Goal: Task Accomplishment & Management: Complete application form

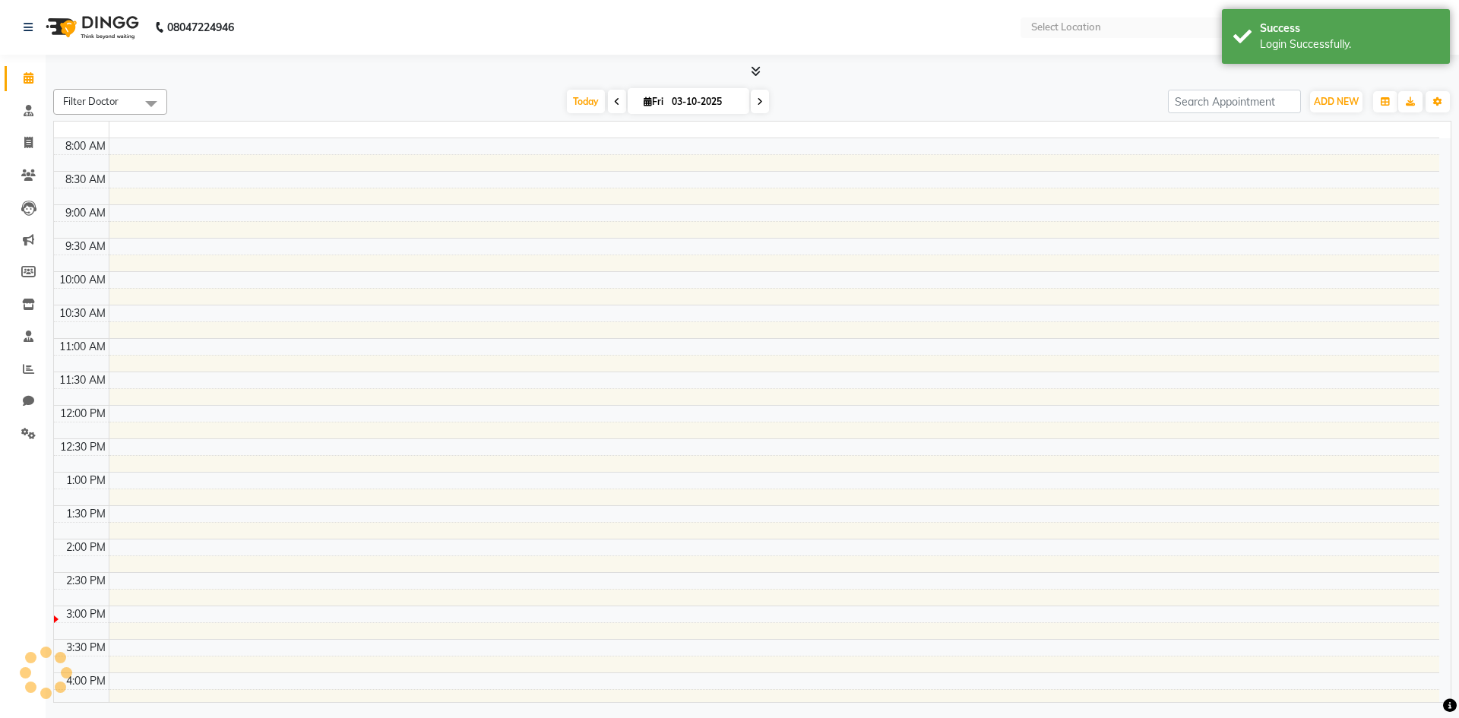
select select "en"
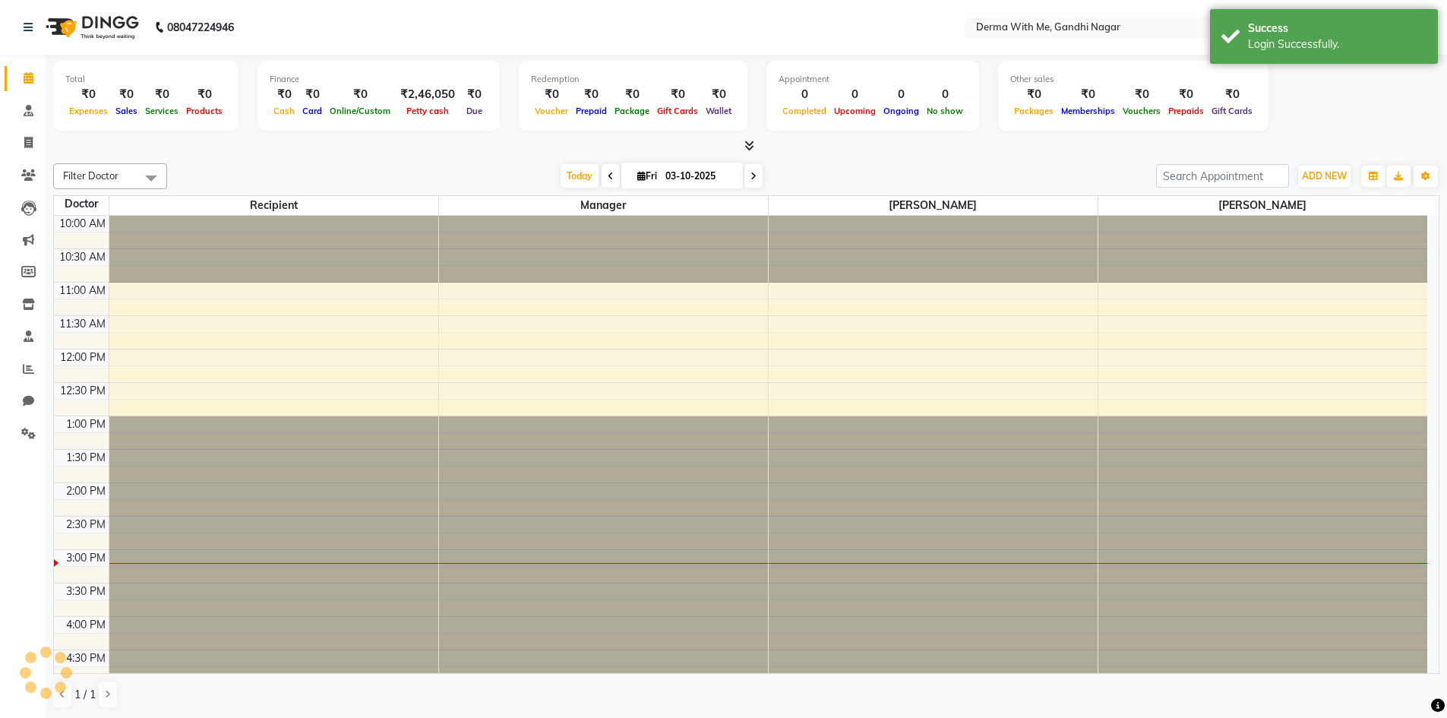
scroll to position [248, 0]
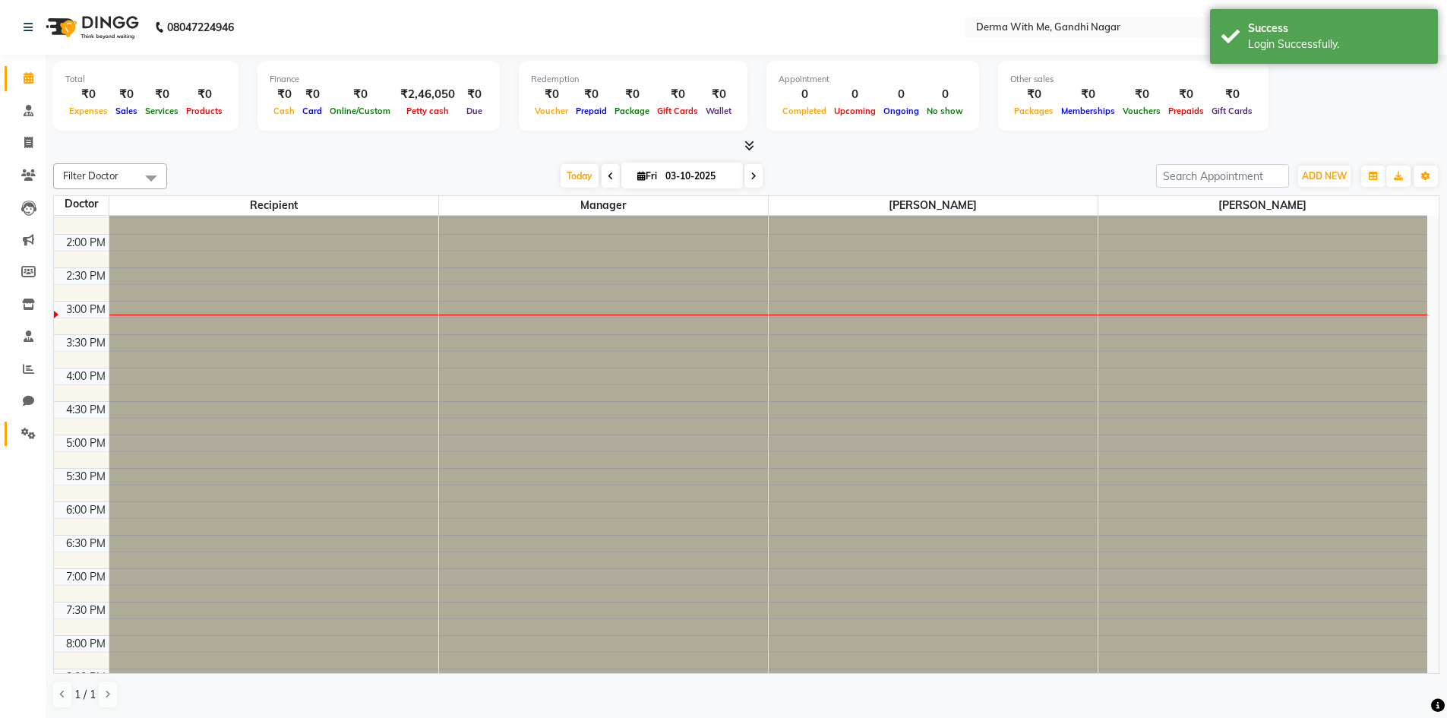
click at [30, 425] on span at bounding box center [28, 433] width 27 height 17
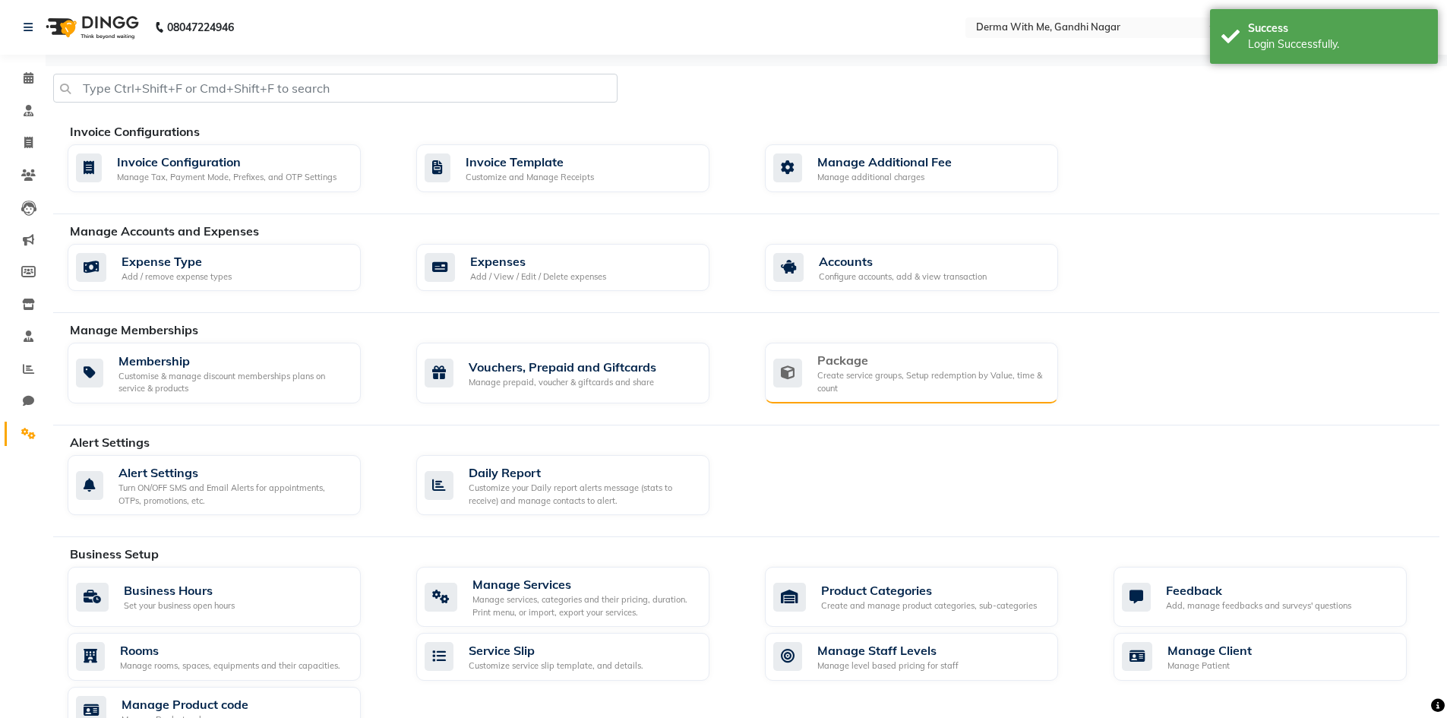
click at [860, 371] on div "Create service groups, Setup redemption by Value, time & count" at bounding box center [931, 381] width 229 height 25
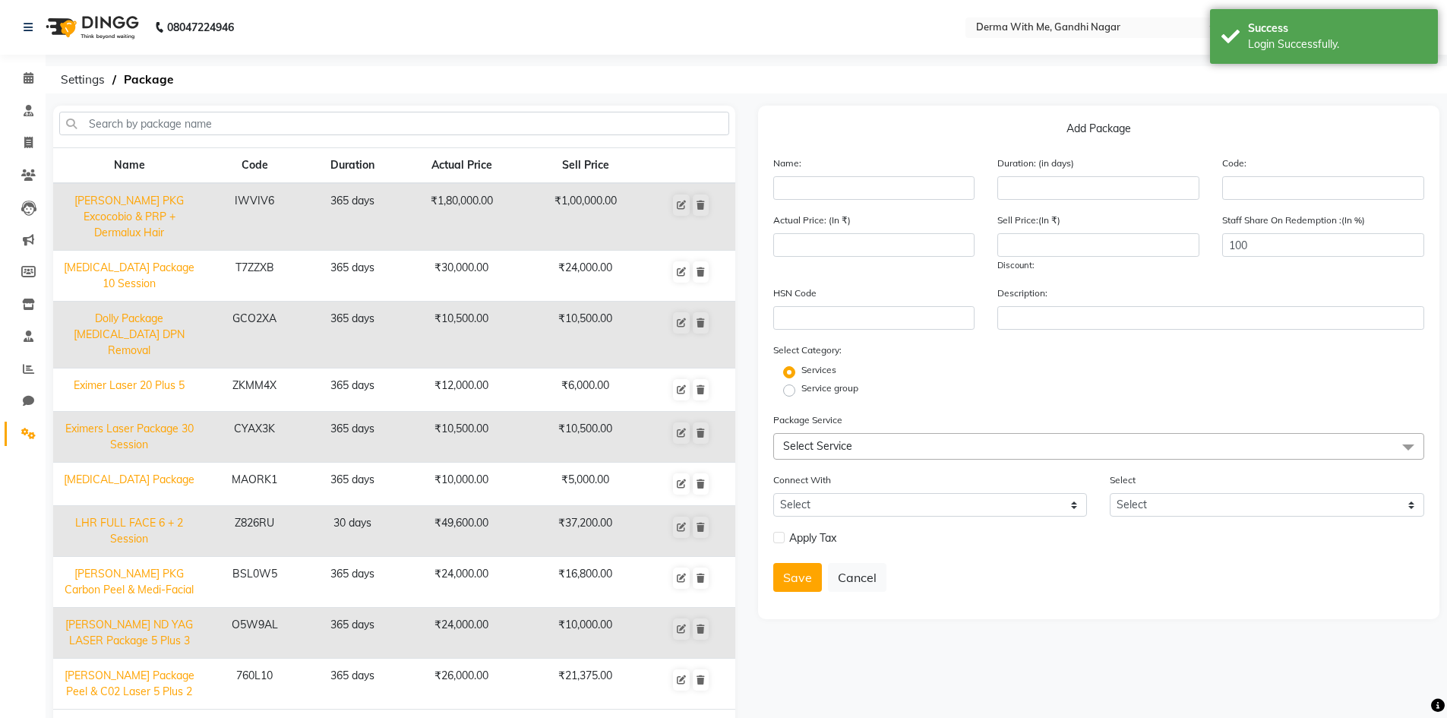
click at [849, 441] on span "Select Service" at bounding box center [817, 446] width 69 height 14
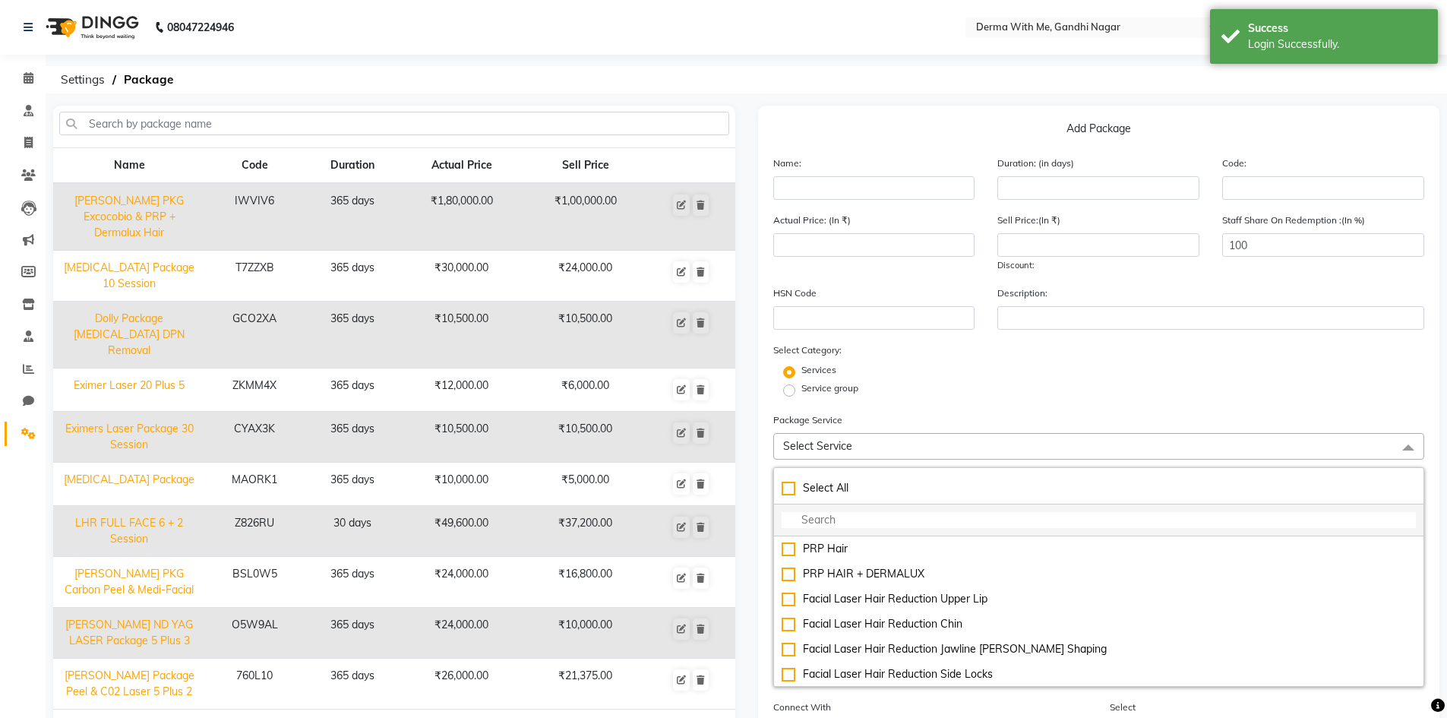
click at [845, 517] on input "multiselect-search" at bounding box center [1099, 520] width 635 height 16
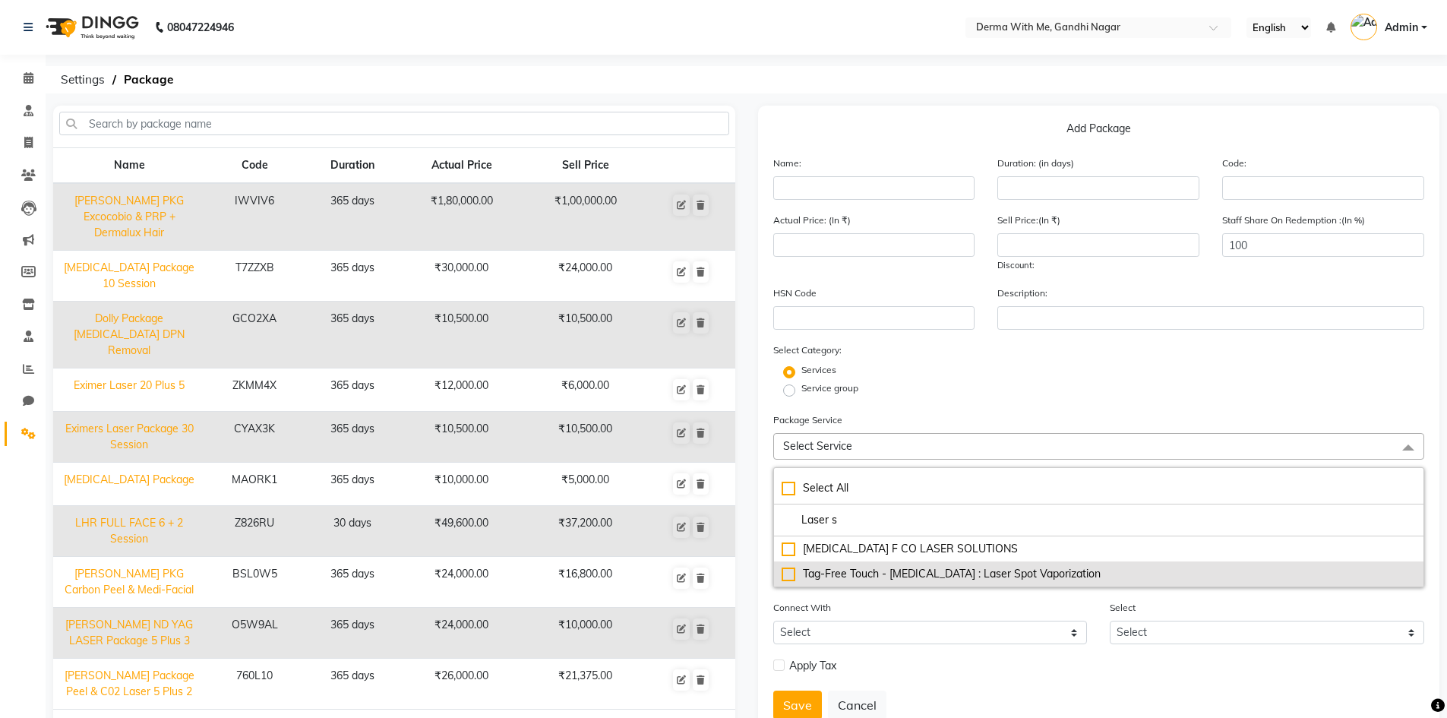
type input "Laser s"
click at [920, 579] on div "Tag-Free Touch - [MEDICAL_DATA] : Laser Spot Vaporization" at bounding box center [1099, 574] width 635 height 16
type input "5500"
checkbox input "true"
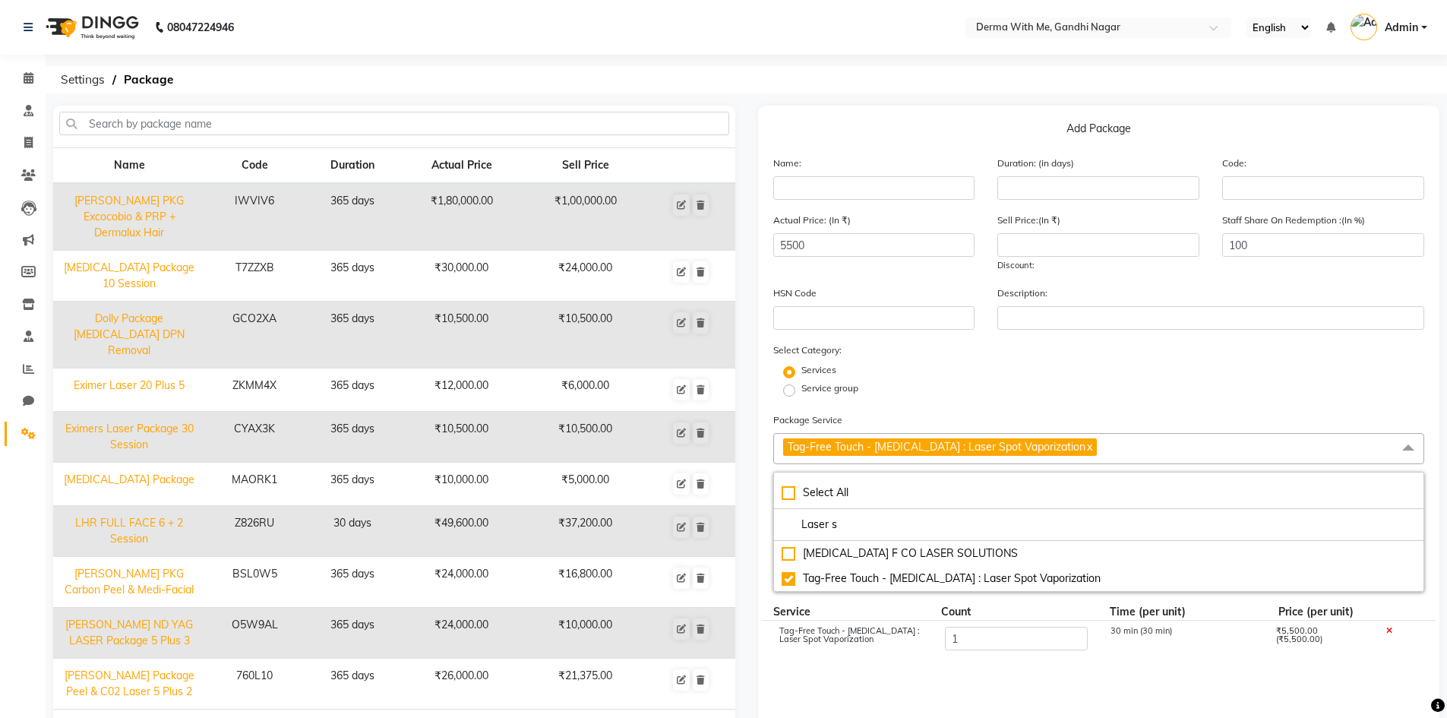
drag, startPoint x: 837, startPoint y: 526, endPoint x: 756, endPoint y: 530, distance: 81.4
click at [756, 530] on div "Add Package Name: Duration: (in days) Code: Actual Price: (In ₹) 5500 Sell Pric…" at bounding box center [1099, 559] width 705 height 907
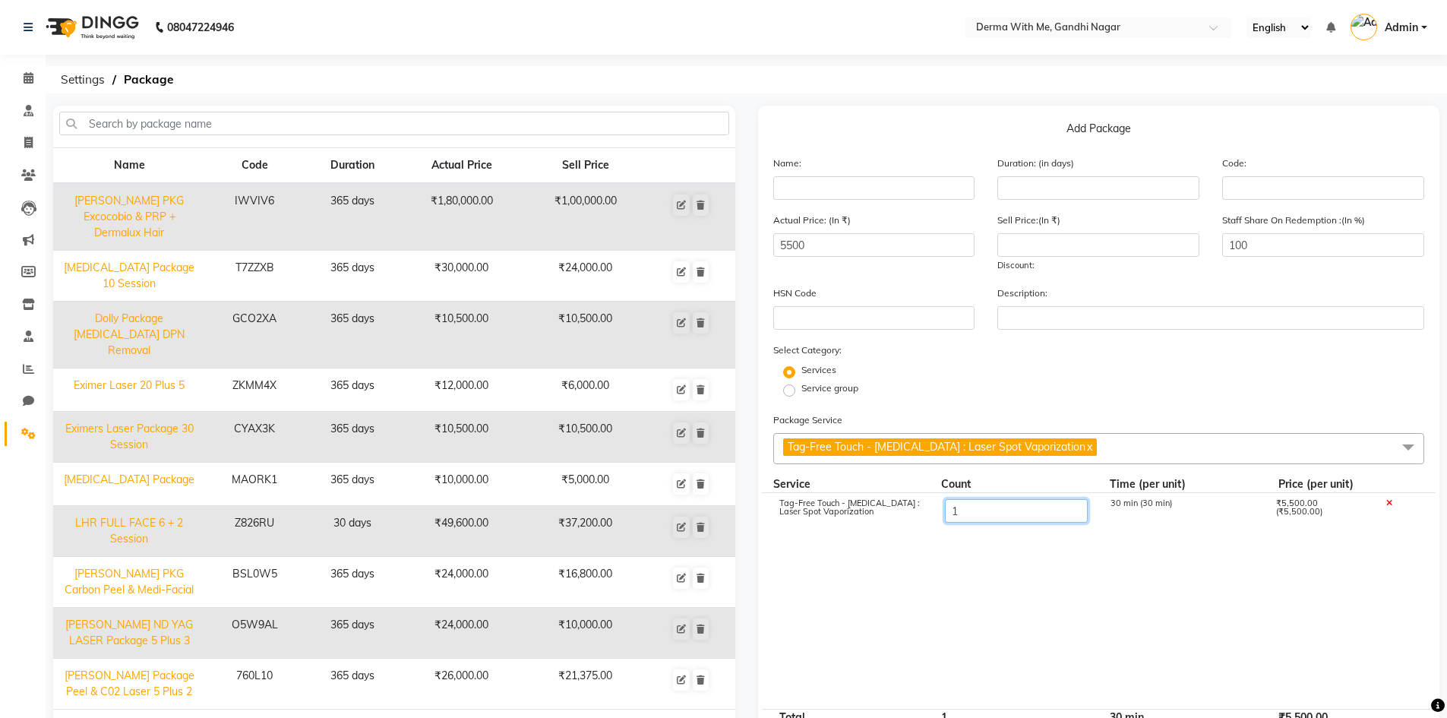
click at [969, 512] on input "1" at bounding box center [1015, 511] width 143 height 24
type input "1"
type input "5"
type input "27500"
click at [911, 555] on cdk-virtual-scroll-viewport "Tag-Free Touch - [MEDICAL_DATA] : Laser Spot Vaporization 5 30 min (30 min) ₹5,…" at bounding box center [1099, 601] width 652 height 216
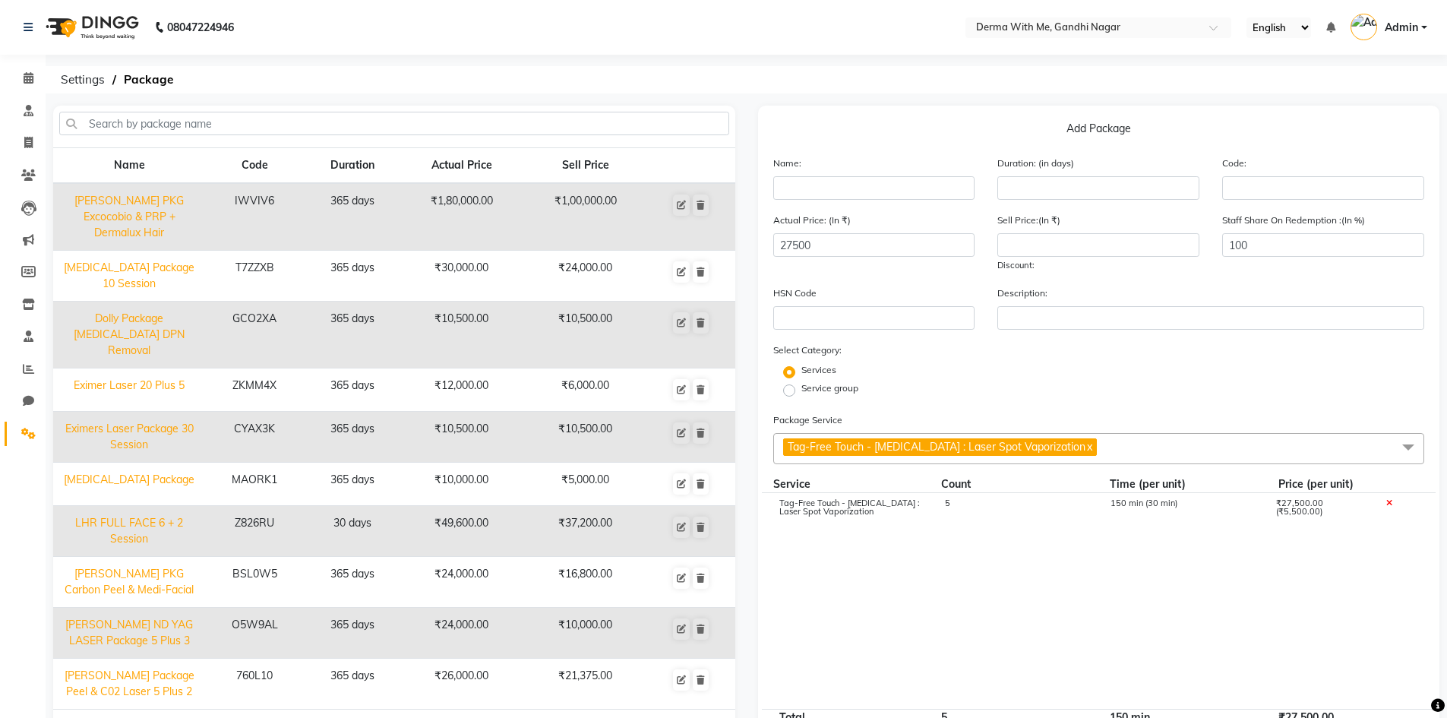
click at [1117, 446] on span "Tag-Free Touch - [MEDICAL_DATA] : Laser Spot Vaporization x" at bounding box center [1099, 448] width 652 height 31
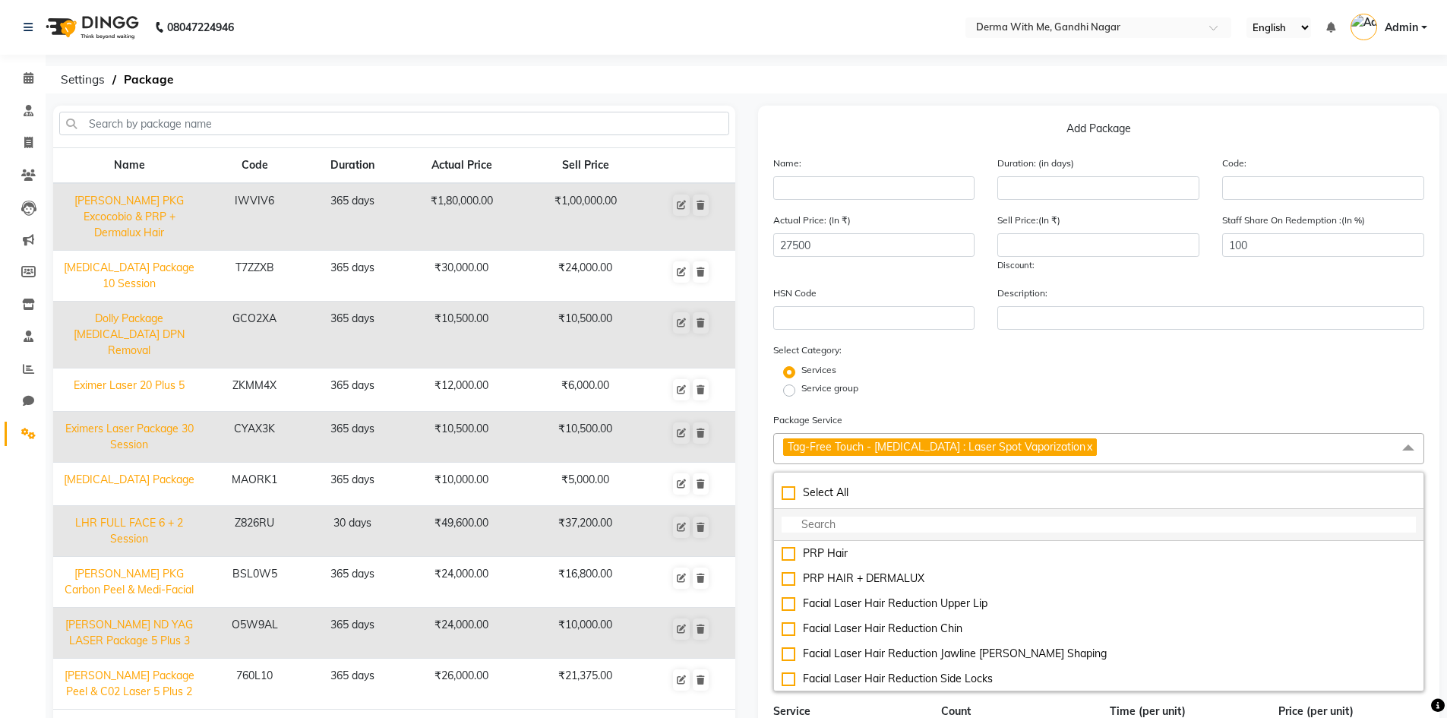
click at [860, 526] on input "multiselect-search" at bounding box center [1099, 525] width 635 height 16
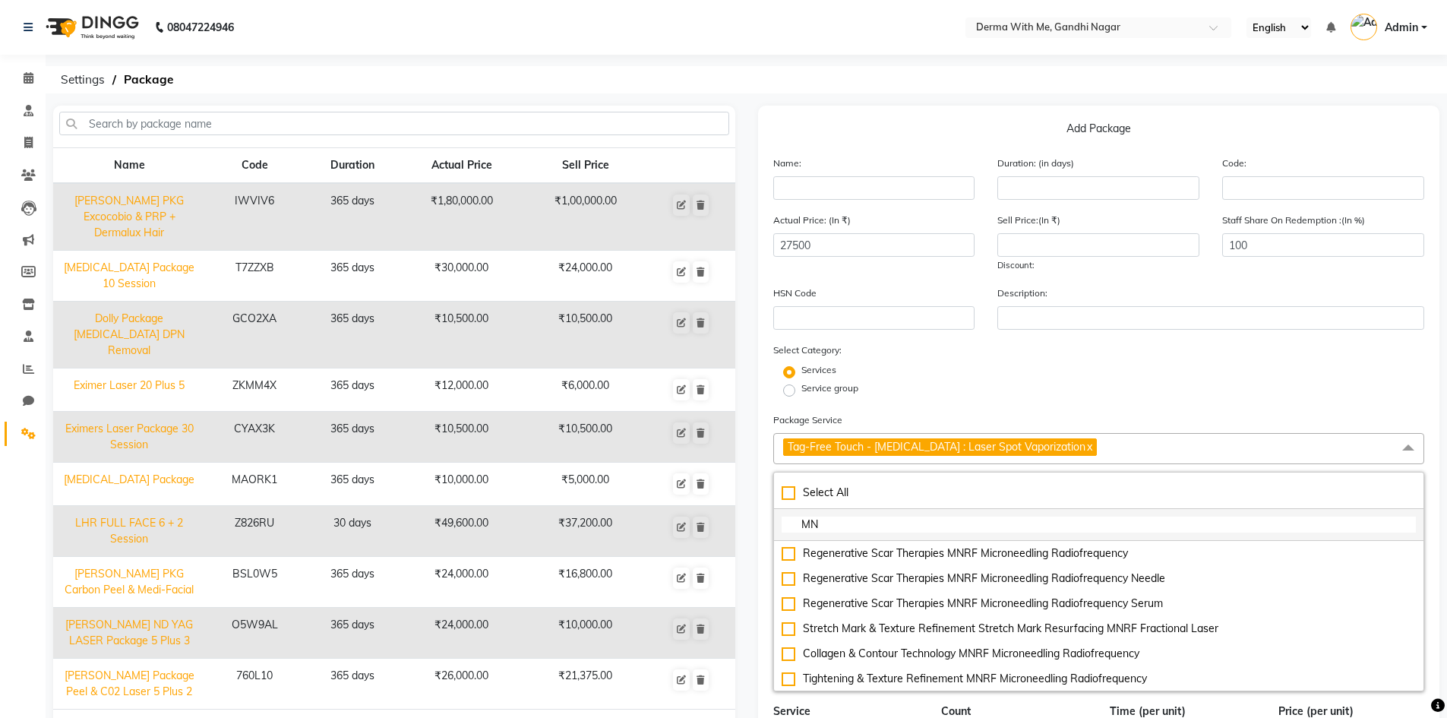
type input "M"
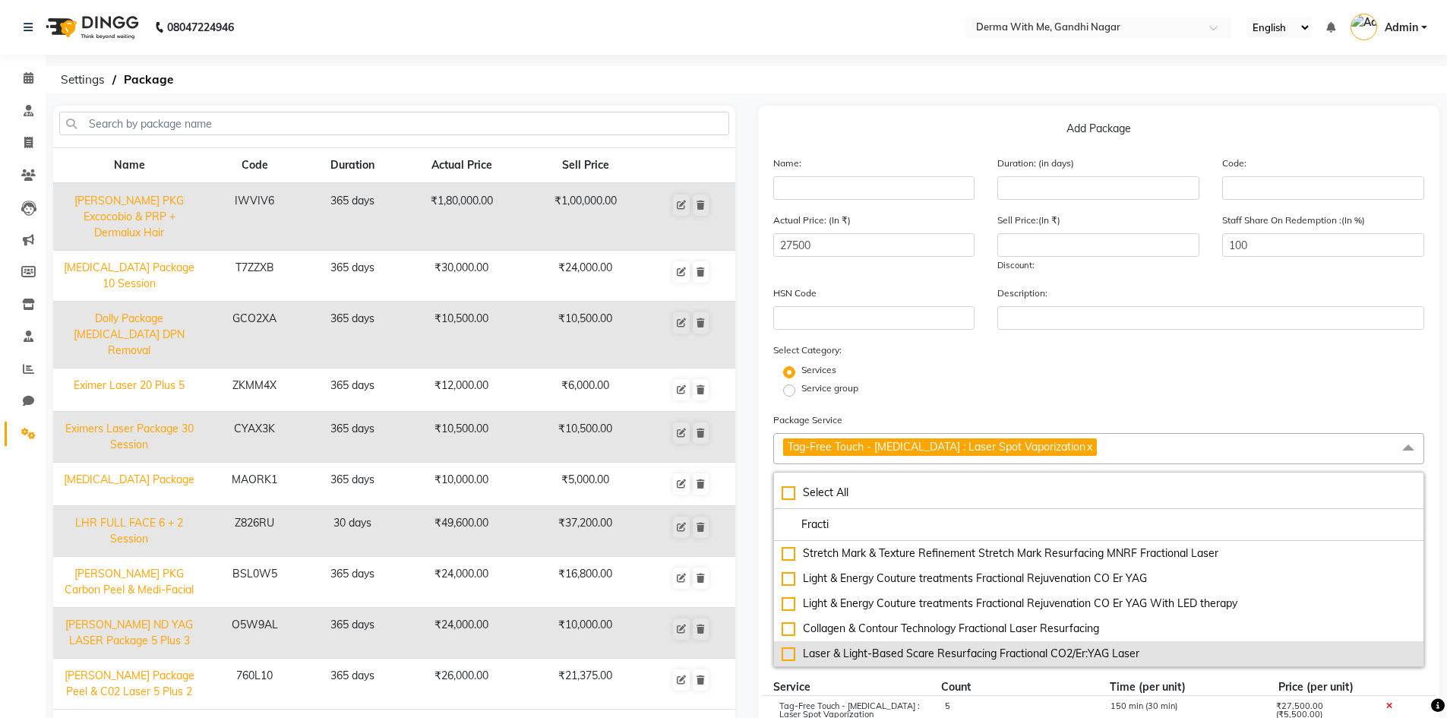
type input "Fracti"
click at [788, 656] on div "Laser & Light-Based Scare Resurfacing Fractional CO2/Er:YAG Laser" at bounding box center [1099, 654] width 635 height 16
type input "30500"
checkbox input "true"
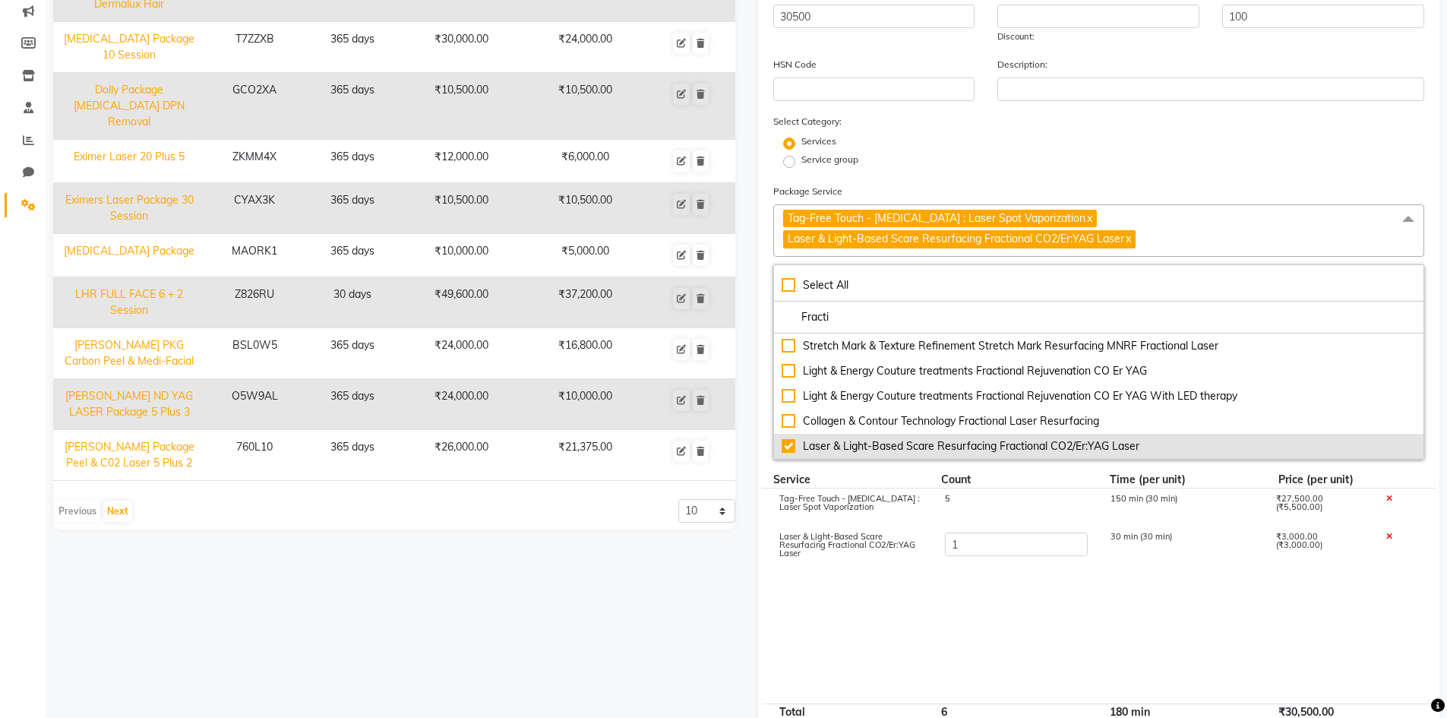
scroll to position [228, 0]
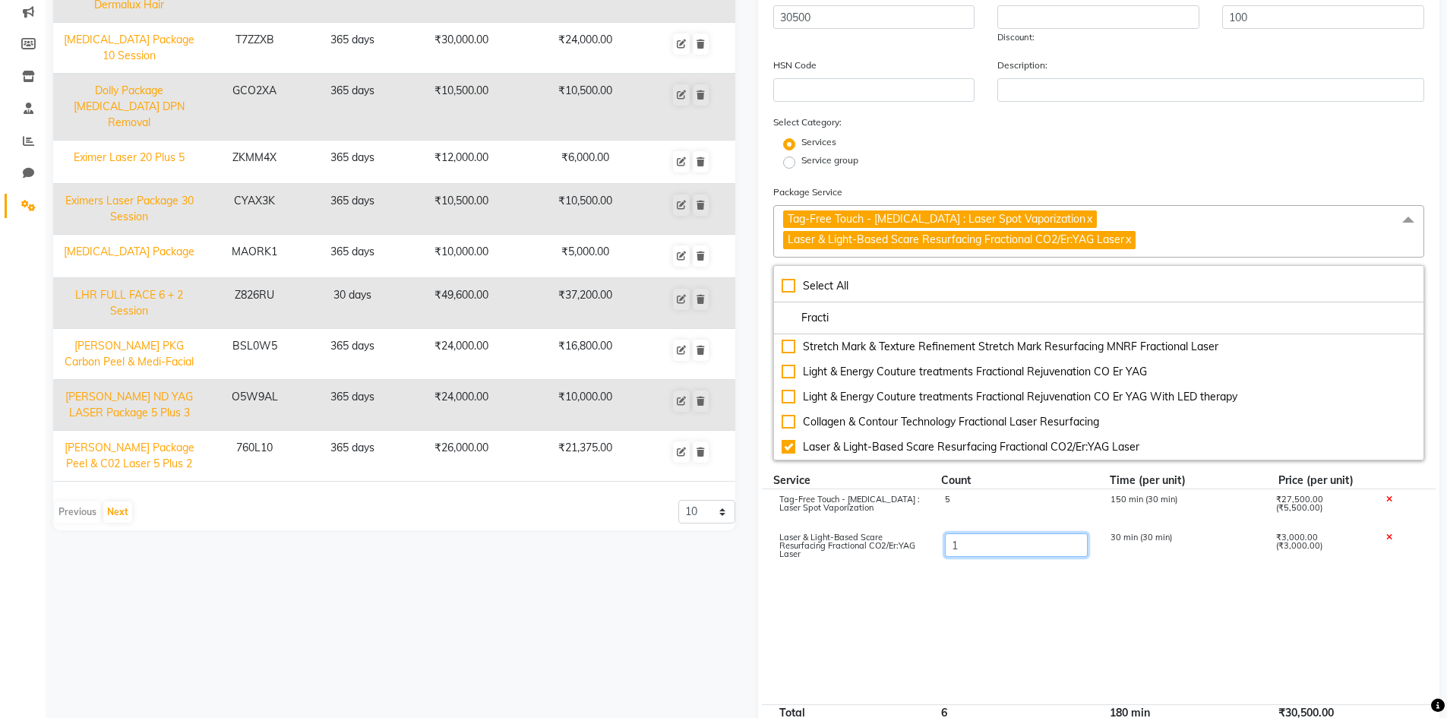
click at [984, 545] on input "1" at bounding box center [1015, 545] width 143 height 24
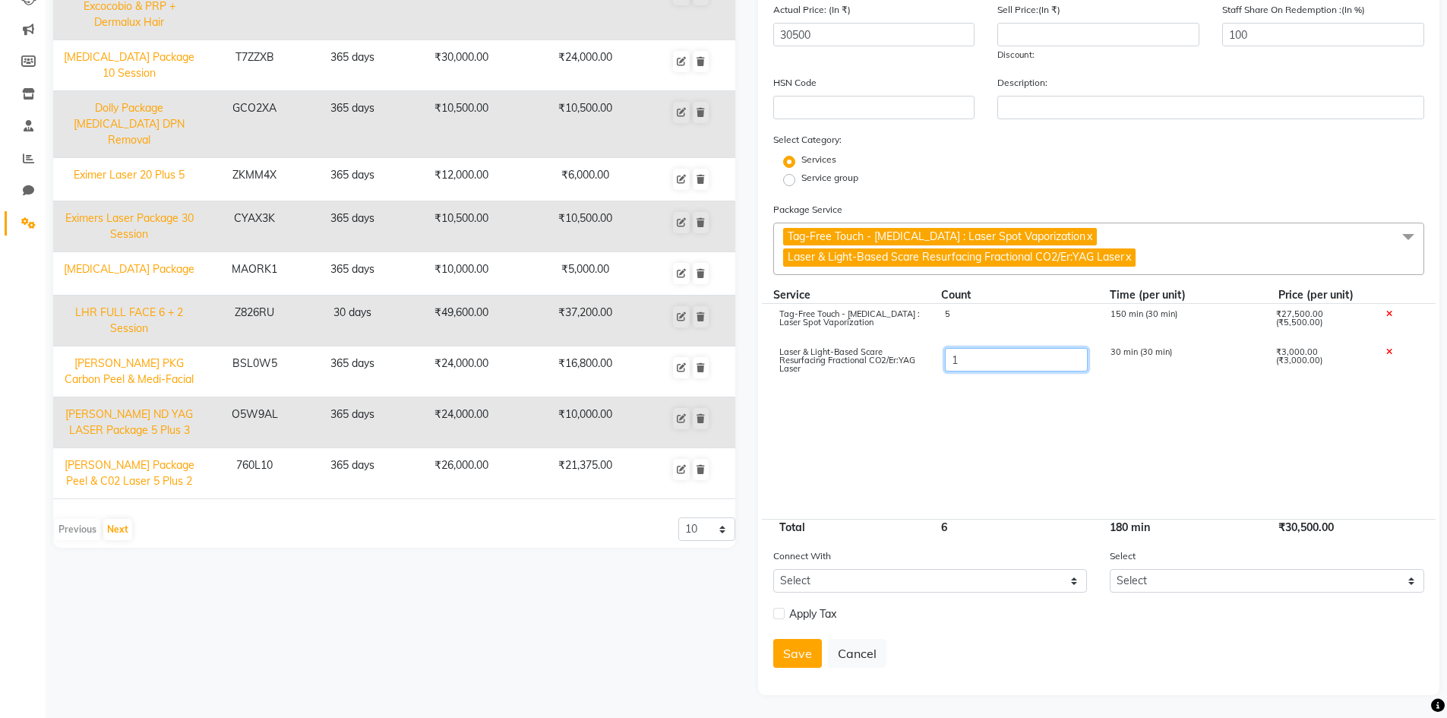
scroll to position [210, 0]
type input "10"
type input "57500"
click at [987, 428] on cdk-virtual-scroll-viewport "Tag-Free Touch - [MEDICAL_DATA] : Laser Spot Vaporization 5 150 min (30 min) ₹2…" at bounding box center [1099, 412] width 652 height 216
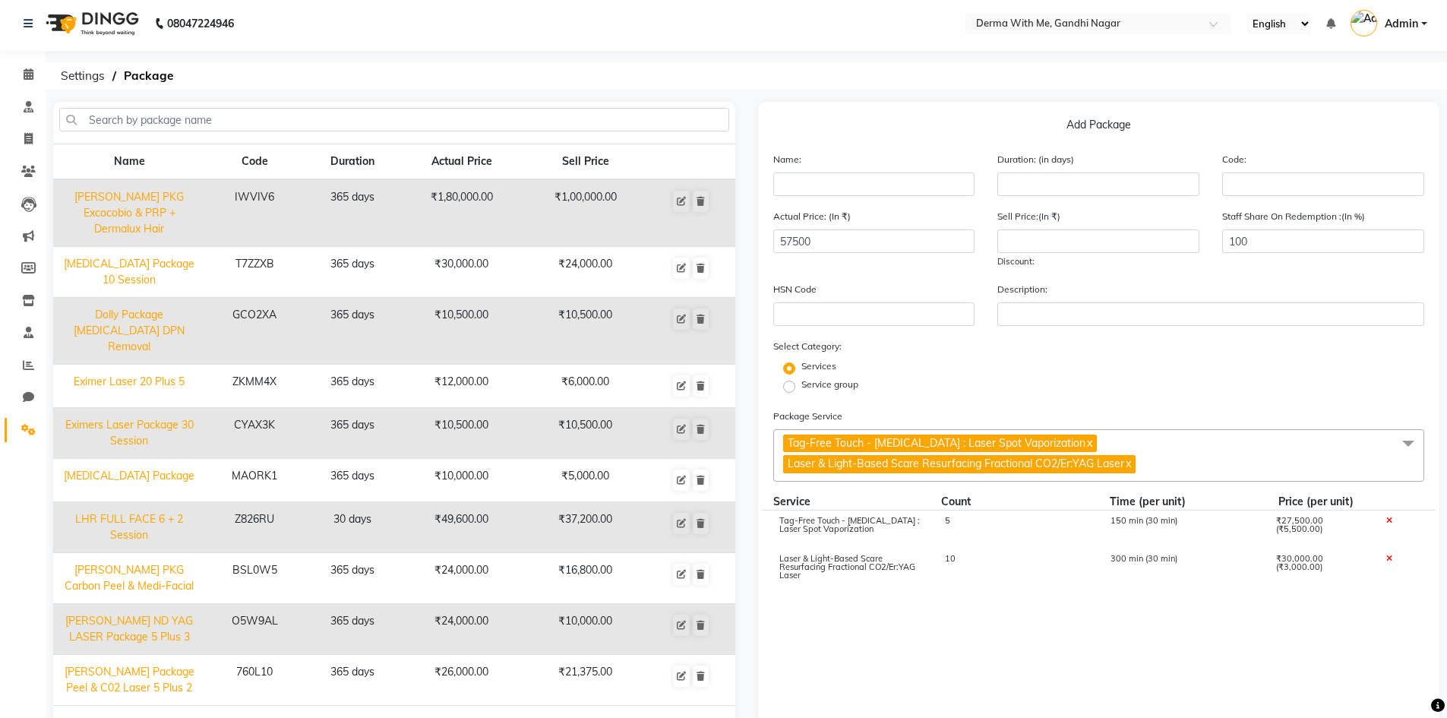
scroll to position [0, 0]
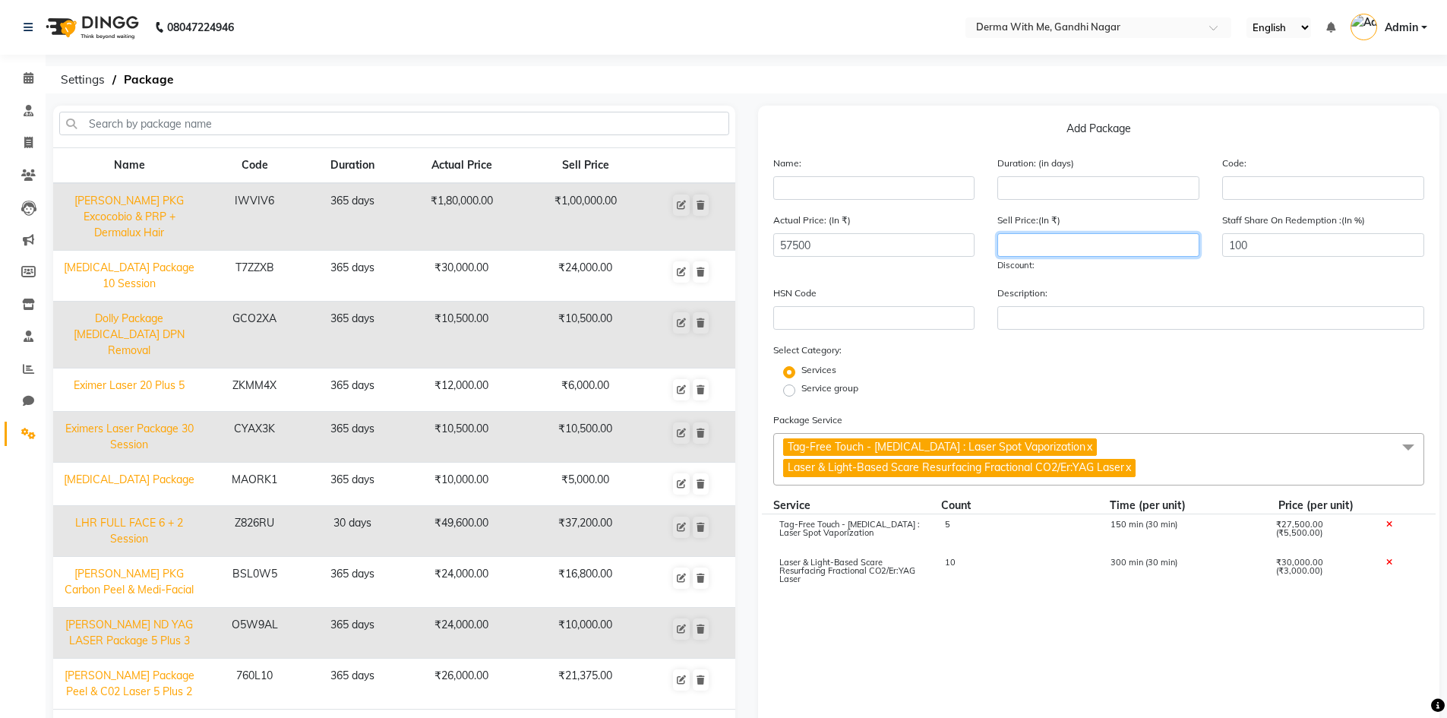
click at [1024, 247] on input "number" at bounding box center [1098, 245] width 202 height 24
click at [1010, 245] on input "10250" at bounding box center [1098, 245] width 202 height 24
type input "40250"
click at [1073, 272] on div "Sell Price:(In ₹) 40250 Discount: 30 %" at bounding box center [1098, 242] width 225 height 61
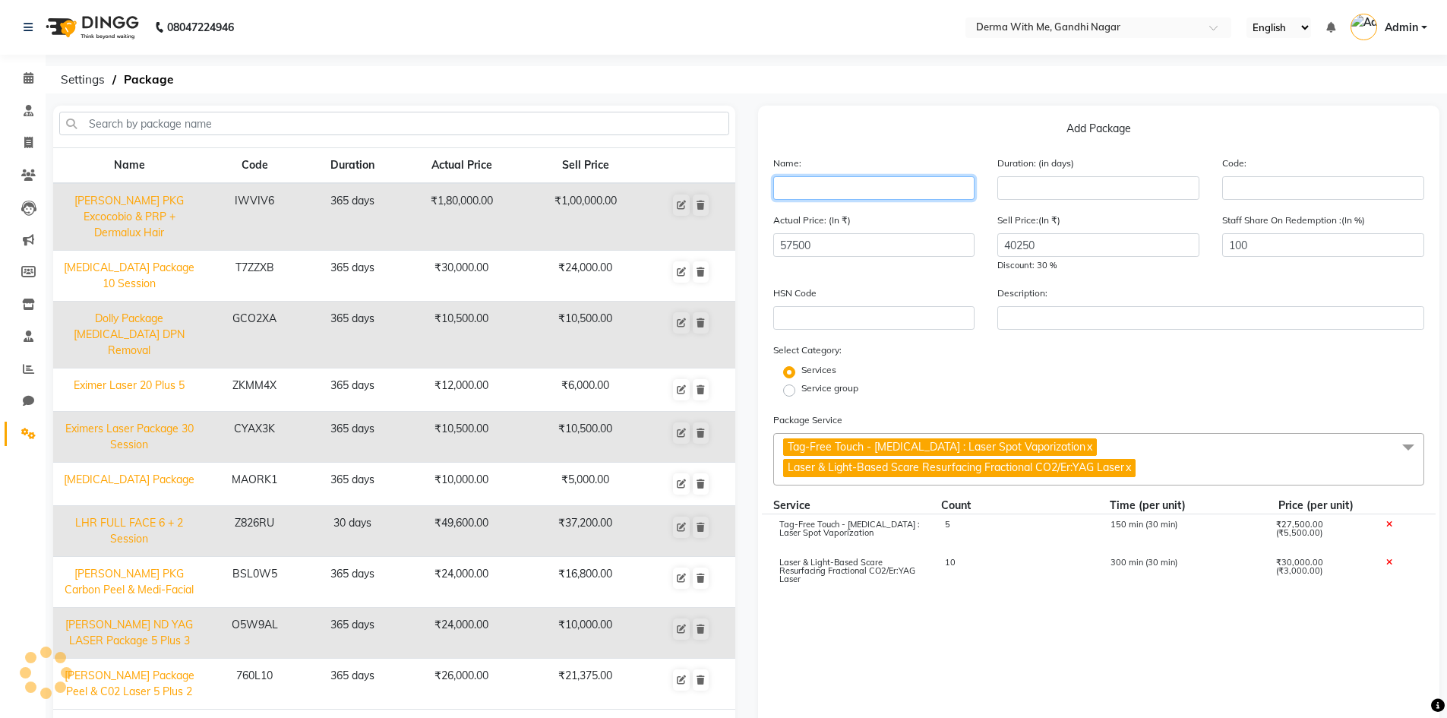
click at [853, 188] on input "text" at bounding box center [874, 188] width 202 height 24
click at [842, 188] on input "[PERSON_NAME] C02 Laser & Spot" at bounding box center [874, 188] width 202 height 24
click at [845, 181] on input "[PERSON_NAME] C02 Laser & Spot" at bounding box center [874, 188] width 202 height 24
type input "[PERSON_NAME] PKG C02 Laser & Spot"
click at [853, 213] on div "Actual Price: (In ₹) 57500" at bounding box center [874, 242] width 225 height 61
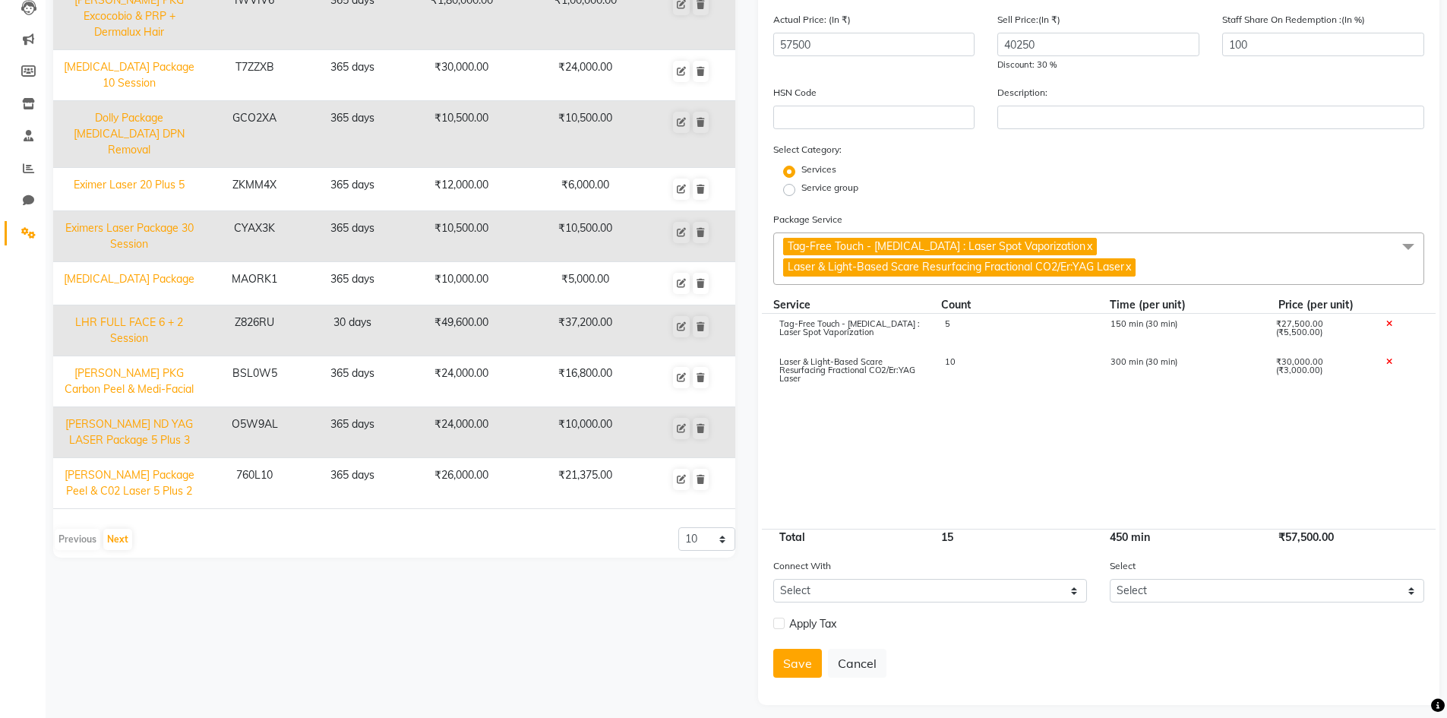
scroll to position [210, 0]
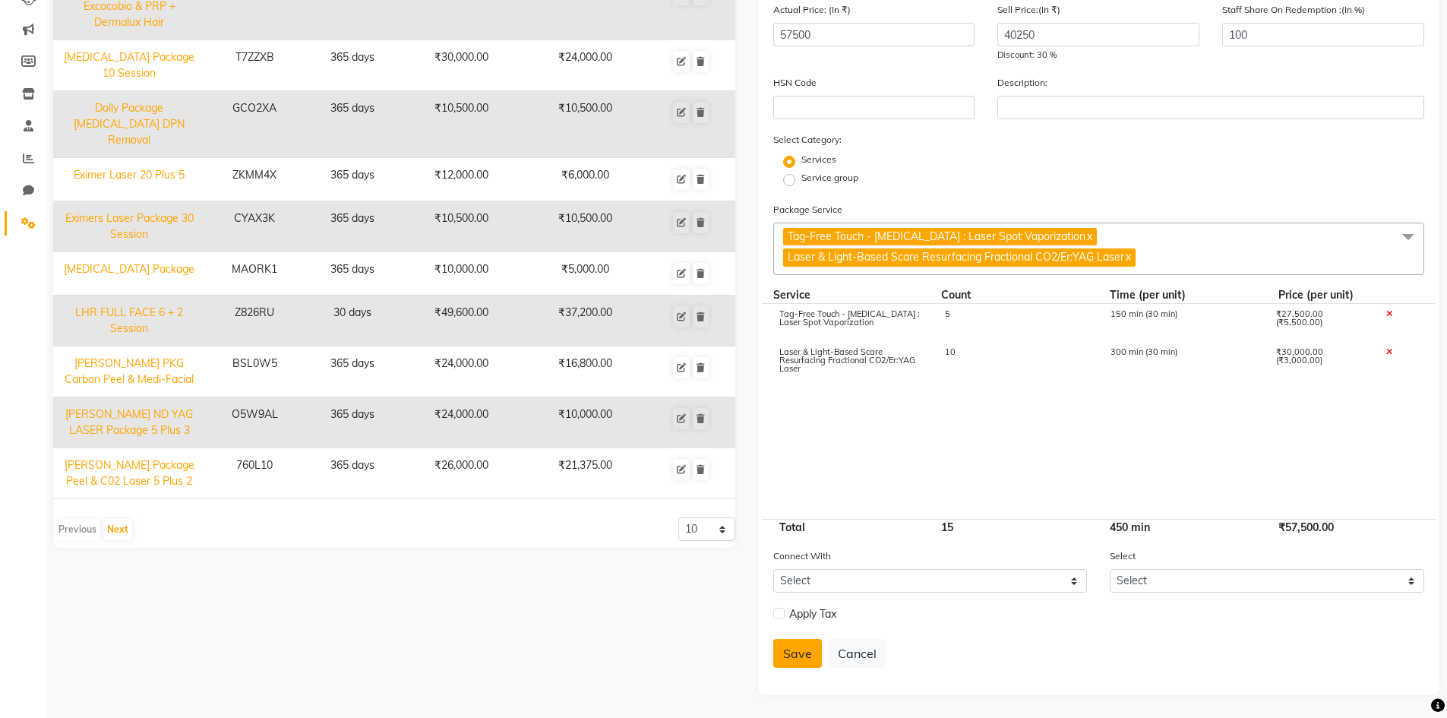
click at [799, 653] on button "Save" at bounding box center [797, 653] width 49 height 29
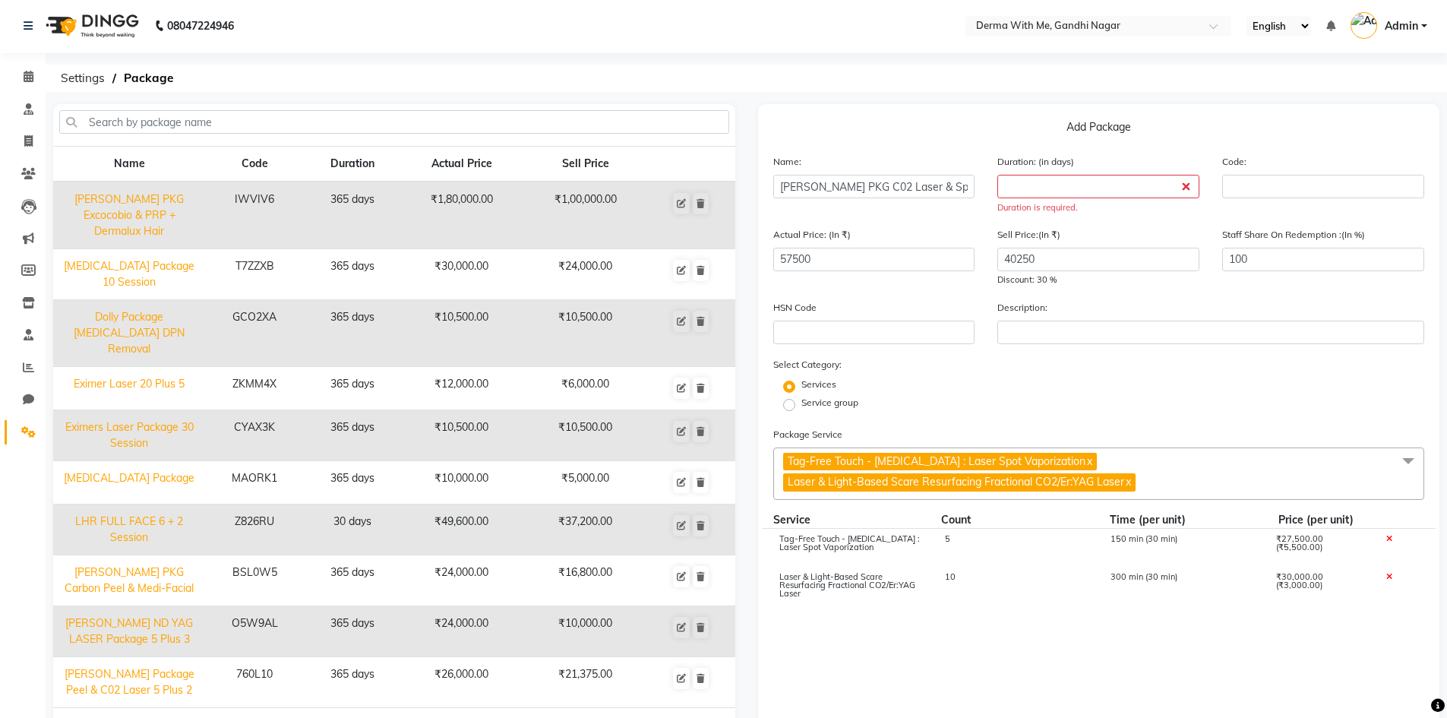
scroll to position [0, 0]
click at [1073, 200] on div "Duration: (in days) Duration is required." at bounding box center [1098, 185] width 225 height 61
click at [1070, 169] on label "Duration: (in days)" at bounding box center [1035, 163] width 77 height 14
click at [1063, 187] on input "number" at bounding box center [1098, 188] width 202 height 24
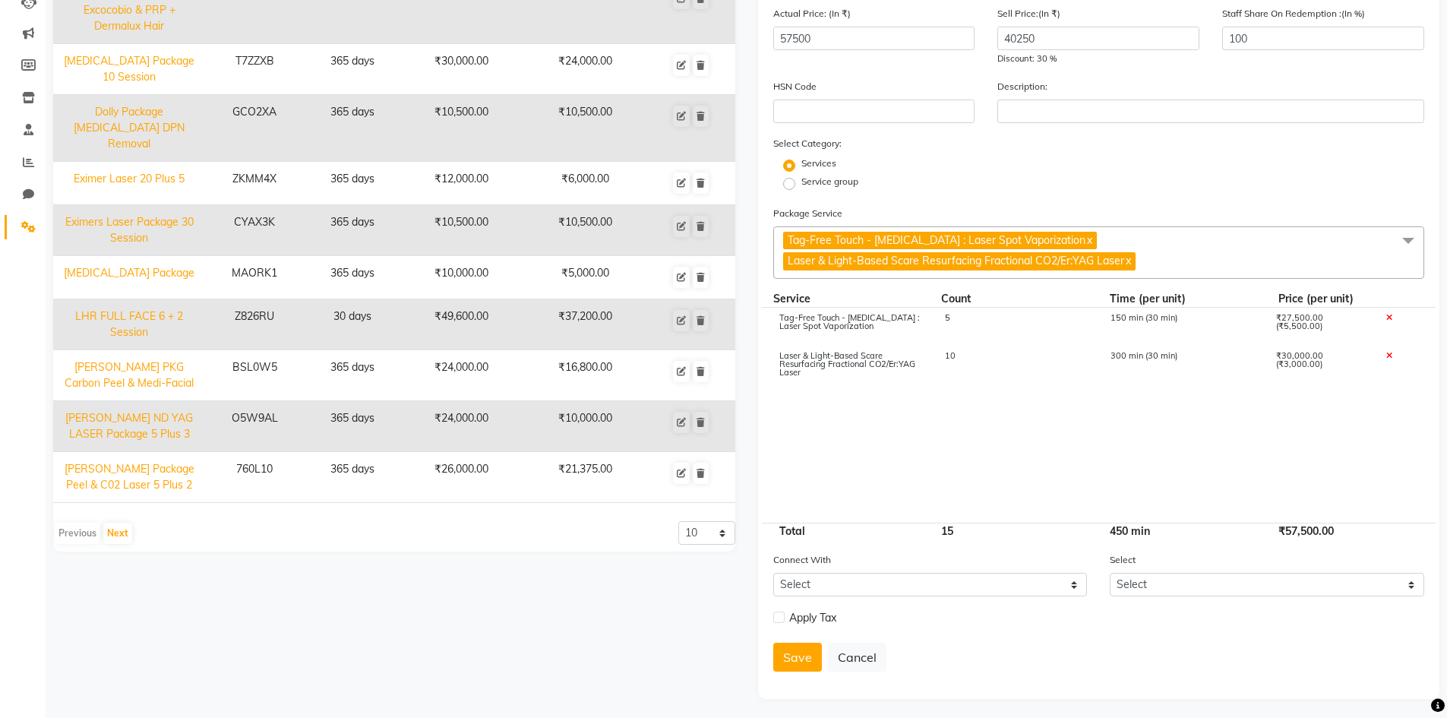
scroll to position [210, 0]
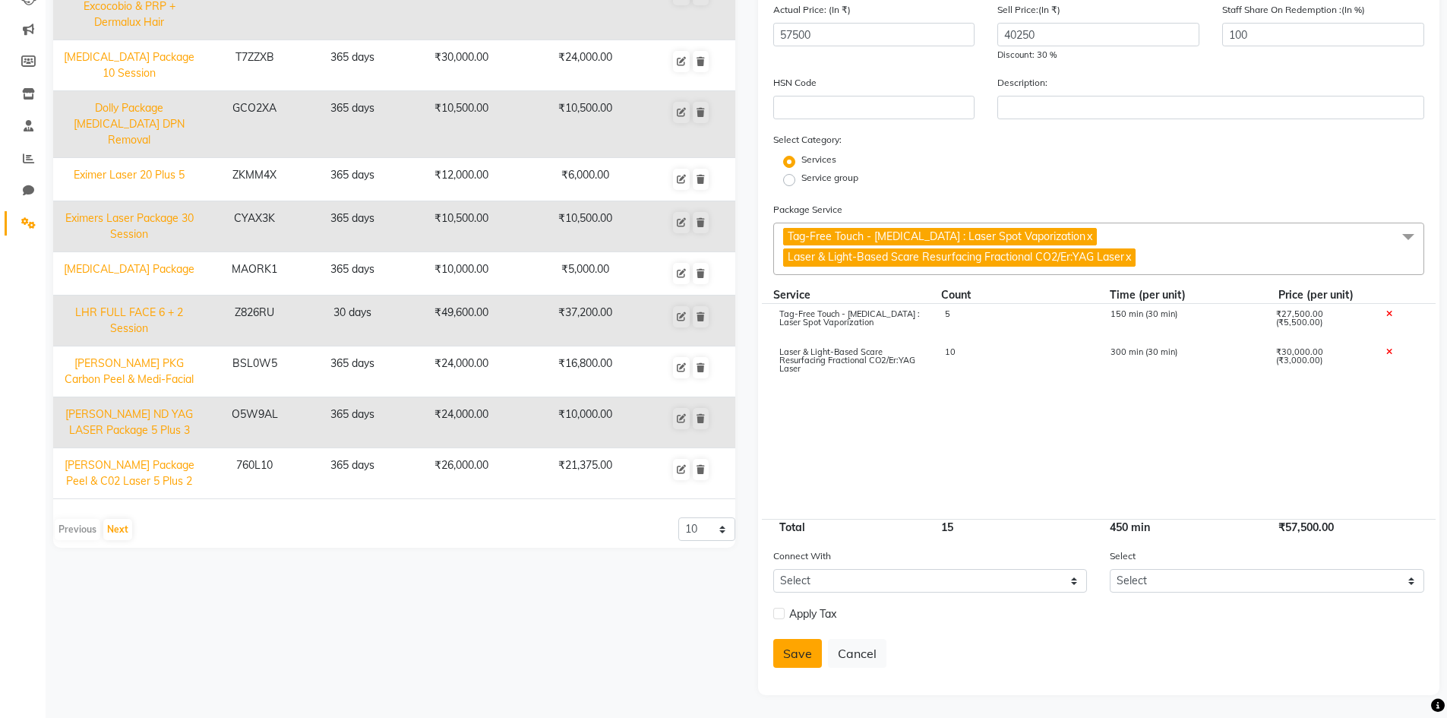
type input "365"
click at [786, 646] on button "Save" at bounding box center [797, 653] width 49 height 29
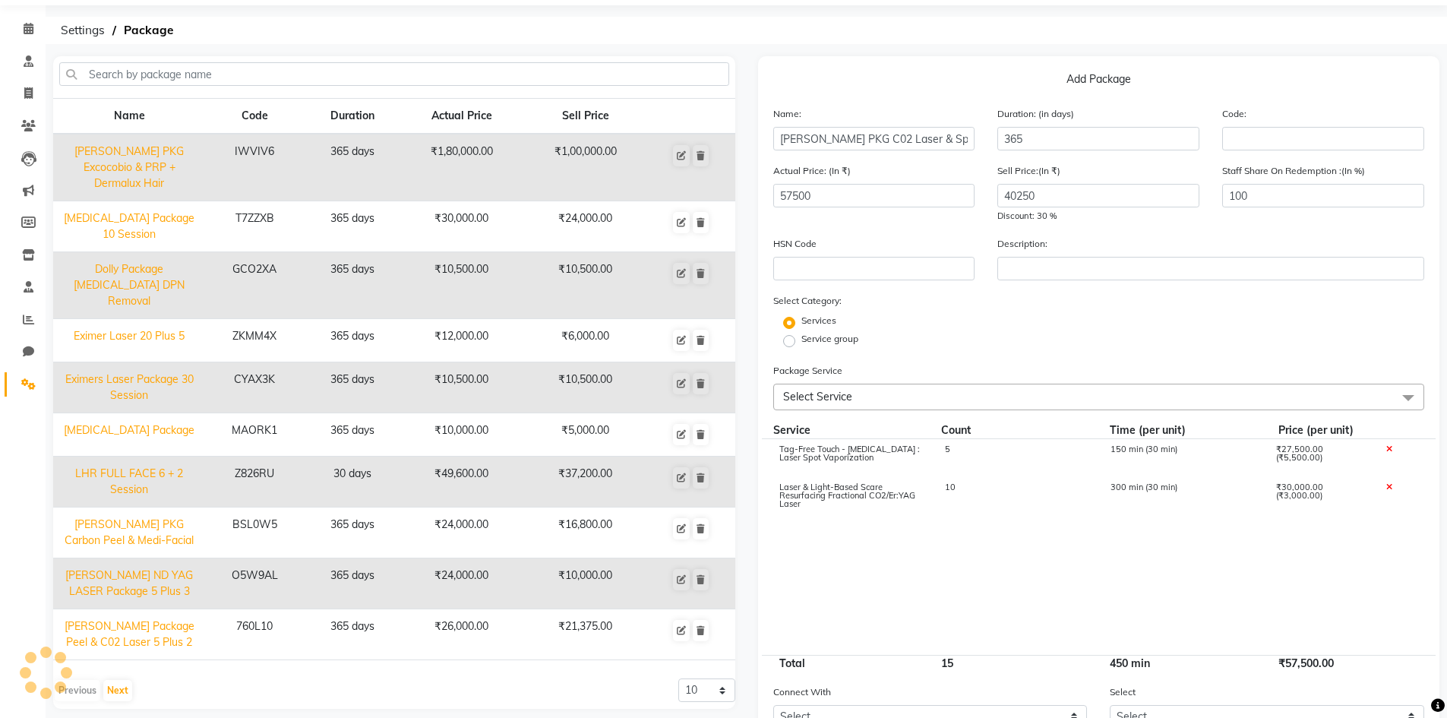
scroll to position [185, 0]
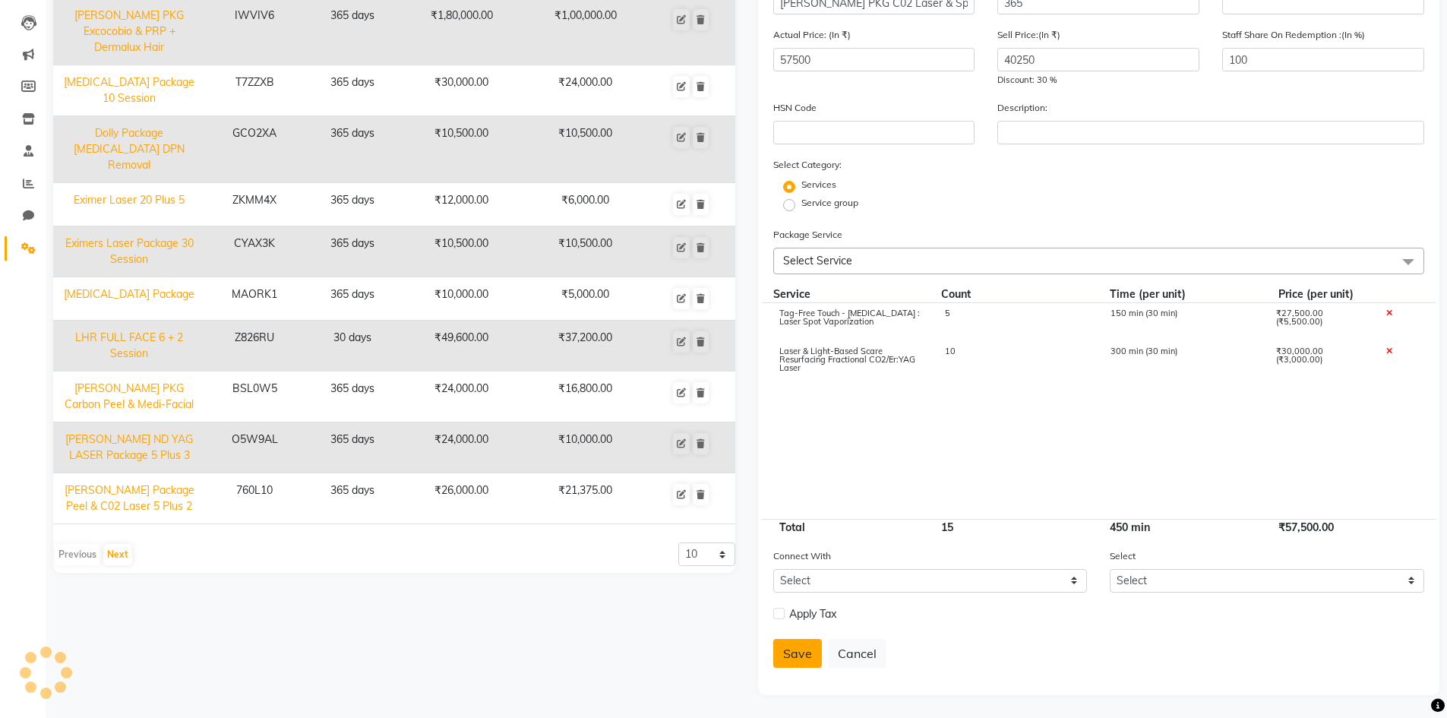
click at [800, 650] on button "Save" at bounding box center [797, 653] width 49 height 29
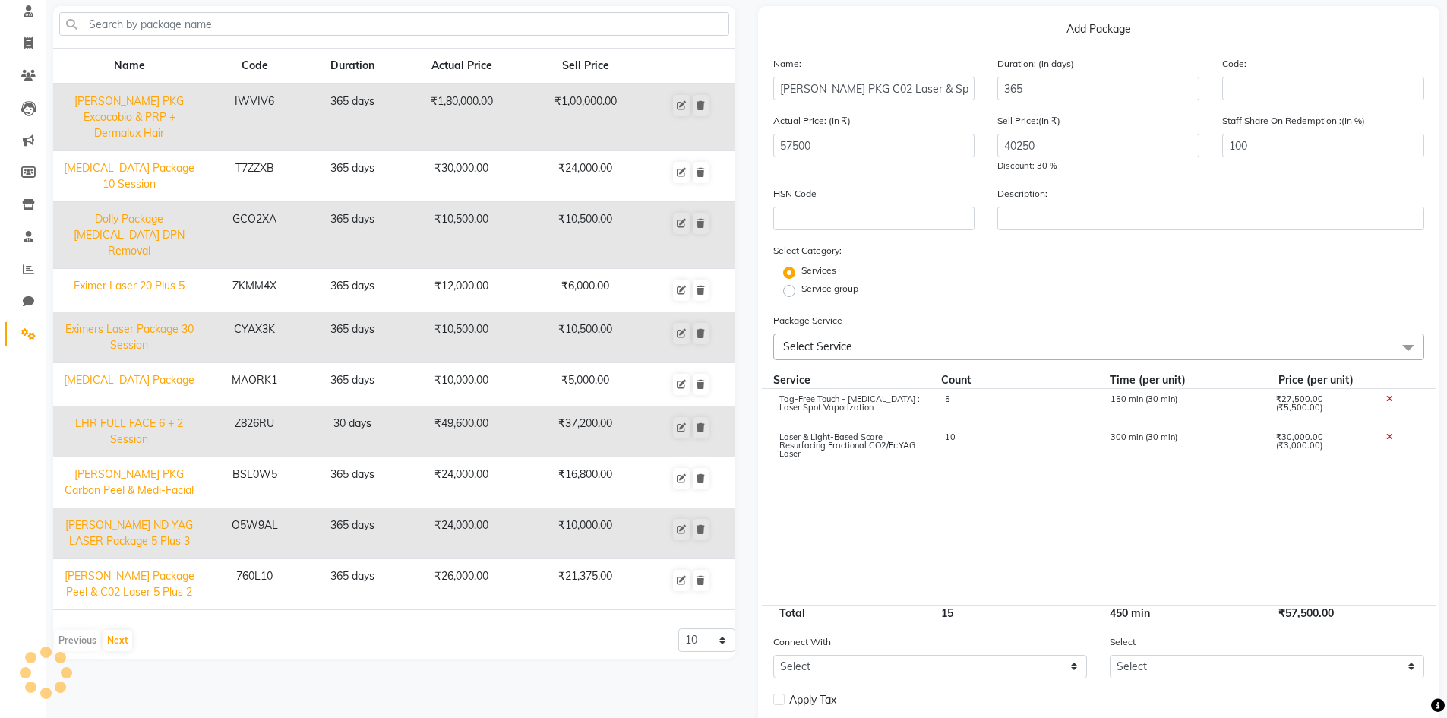
scroll to position [0, 0]
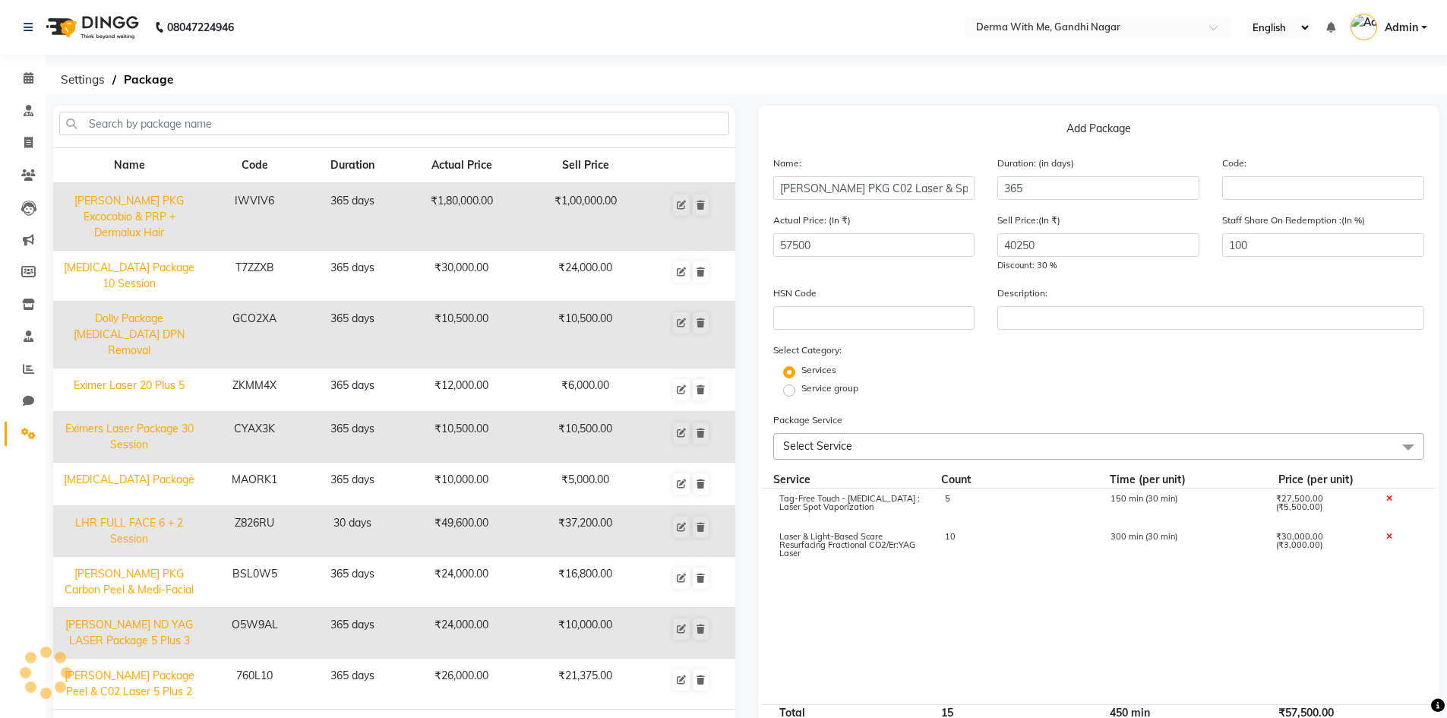
click at [975, 139] on p "Add Package" at bounding box center [1099, 132] width 652 height 22
click at [938, 201] on div "Name: [PERSON_NAME] PKG C02 Laser & Spot Duration: (in days) 365 Code:" at bounding box center [1099, 183] width 675 height 57
select select
checkbox input "false"
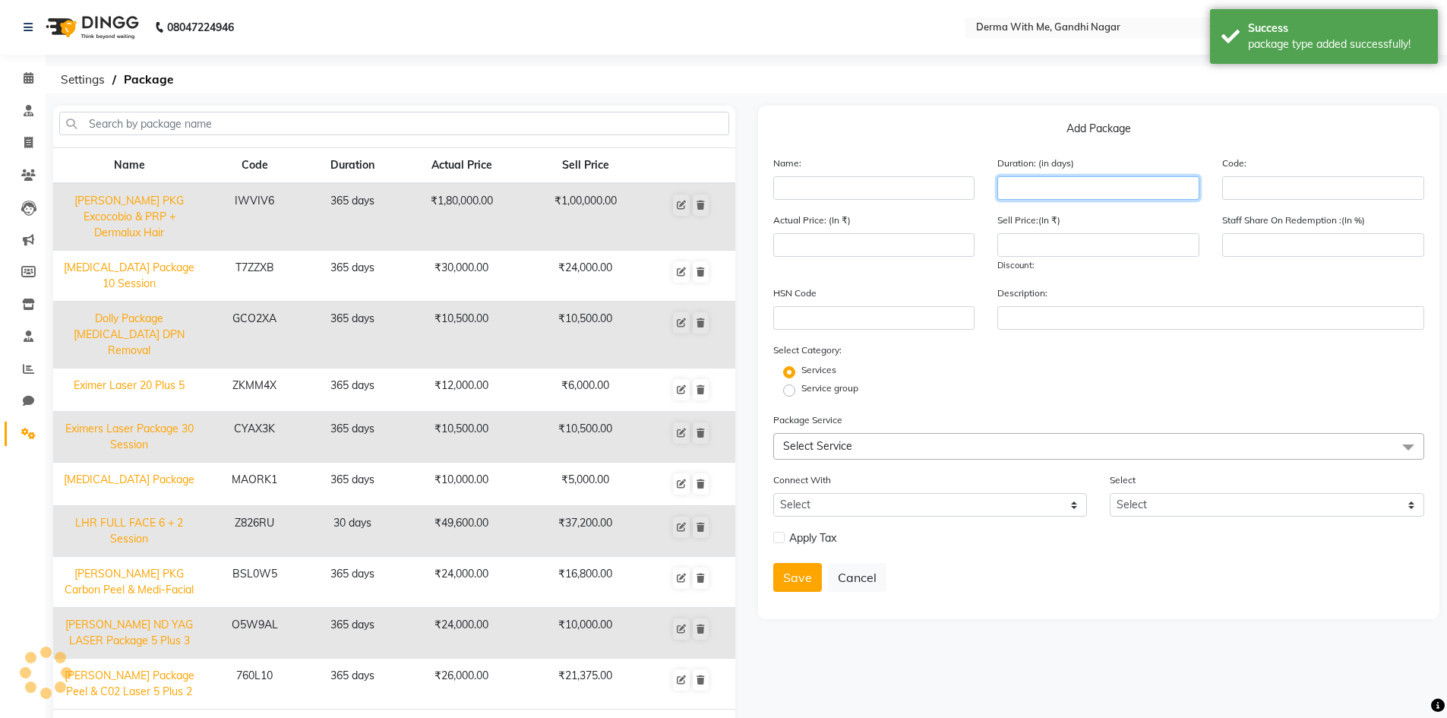
select select
checkbox input "false"
click at [1045, 191] on input "number" at bounding box center [1098, 188] width 202 height 24
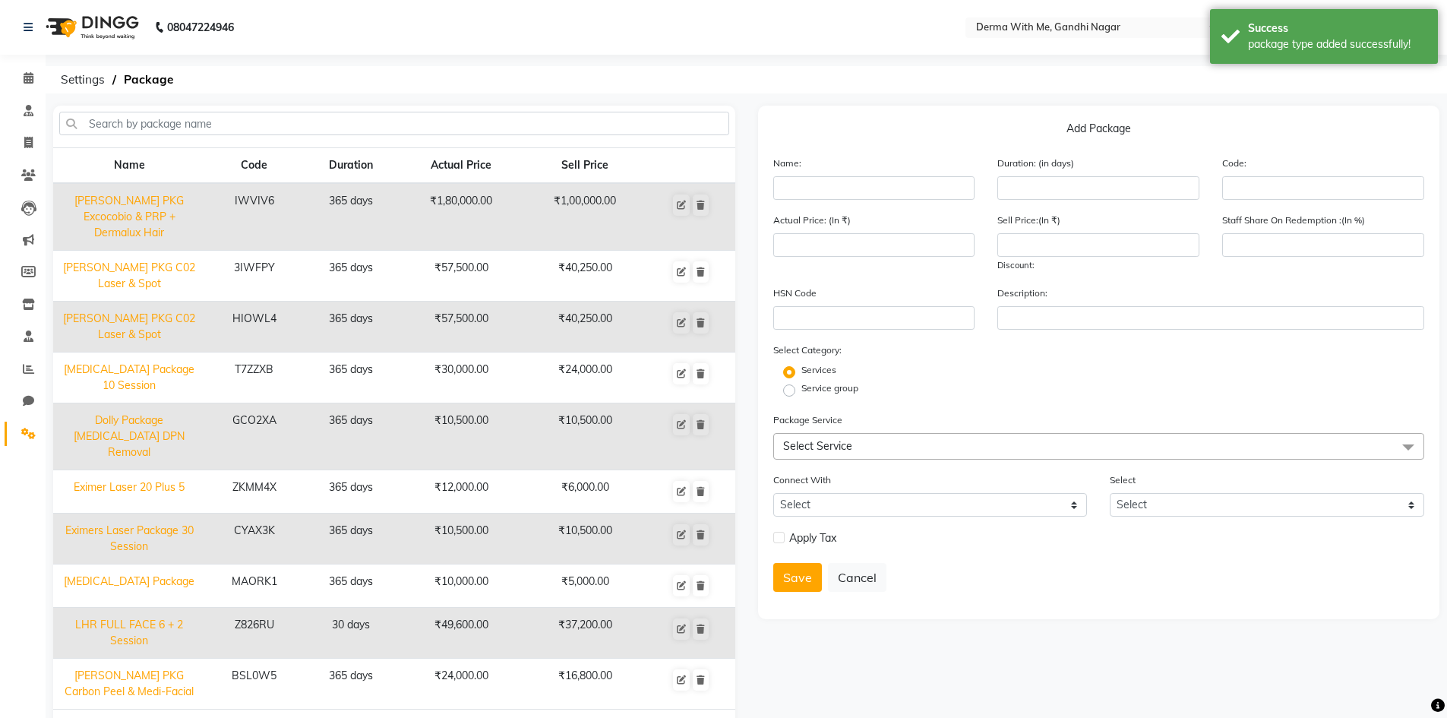
click at [933, 145] on div "Add Package Name: Duration: (in days) Code: Actual Price: (In ₹) Sell Price:(In…" at bounding box center [1099, 363] width 682 height 514
drag, startPoint x: 33, startPoint y: 179, endPoint x: 33, endPoint y: 170, distance: 9.1
click at [33, 179] on icon at bounding box center [28, 174] width 14 height 11
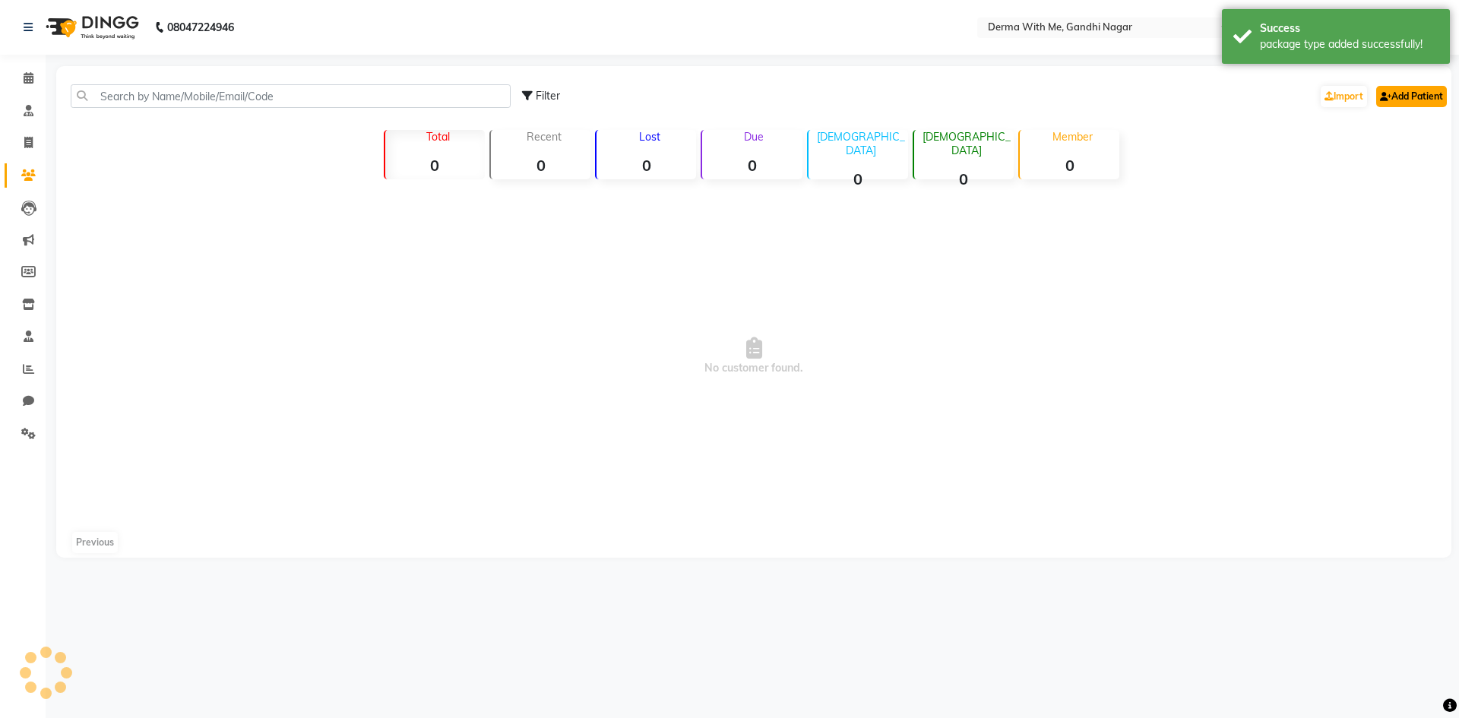
click at [1418, 99] on link "Add Patient" at bounding box center [1411, 96] width 71 height 21
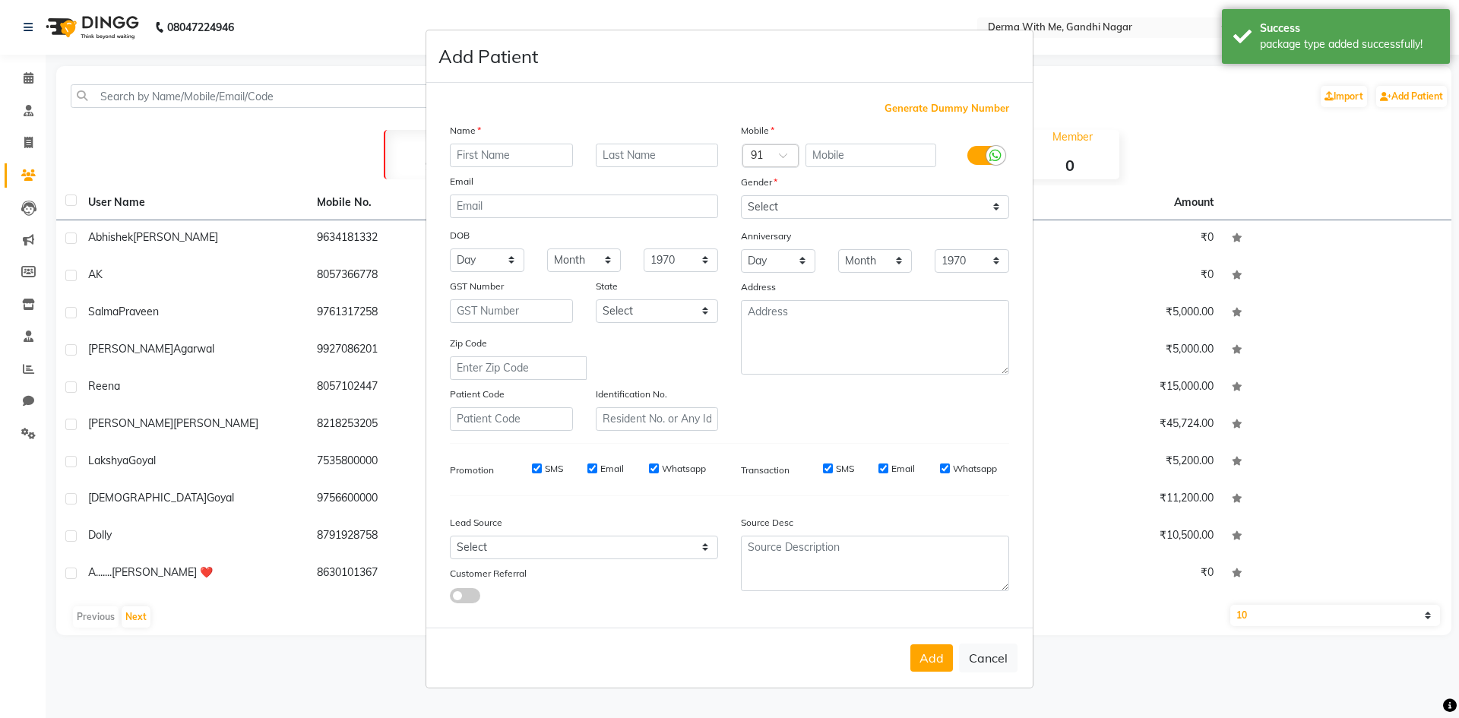
click at [538, 157] on input "text" at bounding box center [511, 156] width 123 height 24
type input "a"
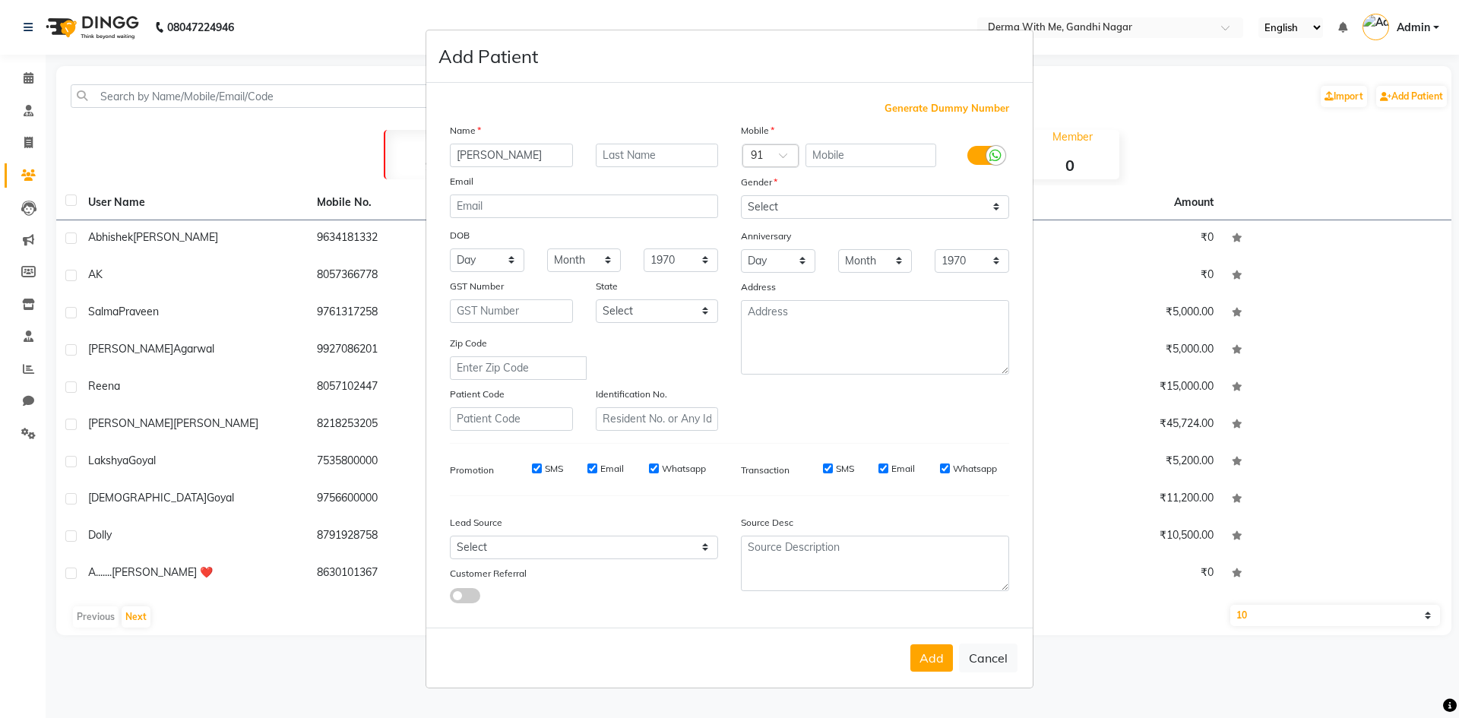
type input "[PERSON_NAME]"
type input "Bharti"
drag, startPoint x: 805, startPoint y: 210, endPoint x: 801, endPoint y: 217, distance: 7.8
click at [805, 210] on select "Select [DEMOGRAPHIC_DATA] [DEMOGRAPHIC_DATA] Other Prefer Not To Say" at bounding box center [875, 207] width 268 height 24
select select "[DEMOGRAPHIC_DATA]"
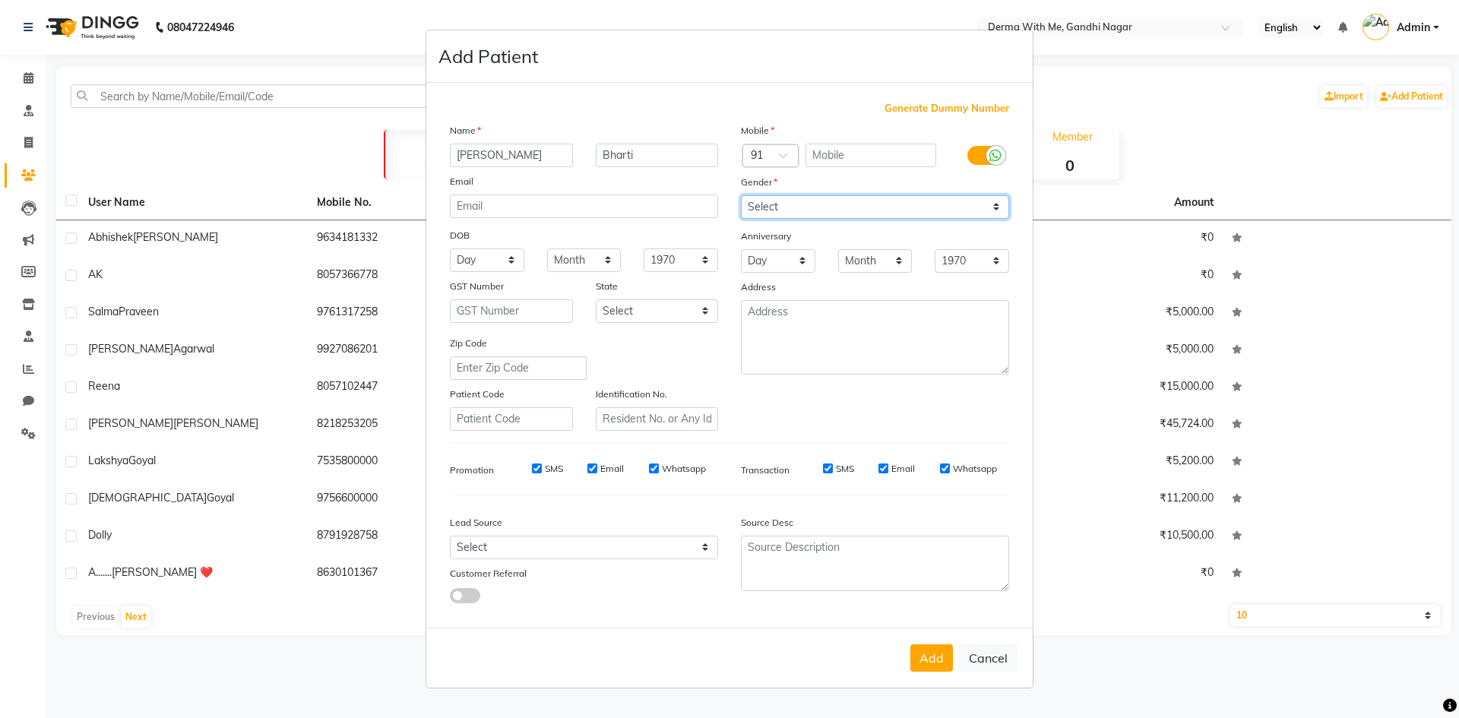
click at [741, 195] on select "Select [DEMOGRAPHIC_DATA] [DEMOGRAPHIC_DATA] Other Prefer Not To Say" at bounding box center [875, 207] width 268 height 24
click at [844, 158] on input "text" at bounding box center [870, 156] width 131 height 24
type input "82157"
click at [825, 159] on input "82157" at bounding box center [870, 156] width 131 height 24
drag, startPoint x: 843, startPoint y: 156, endPoint x: 800, endPoint y: 156, distance: 43.3
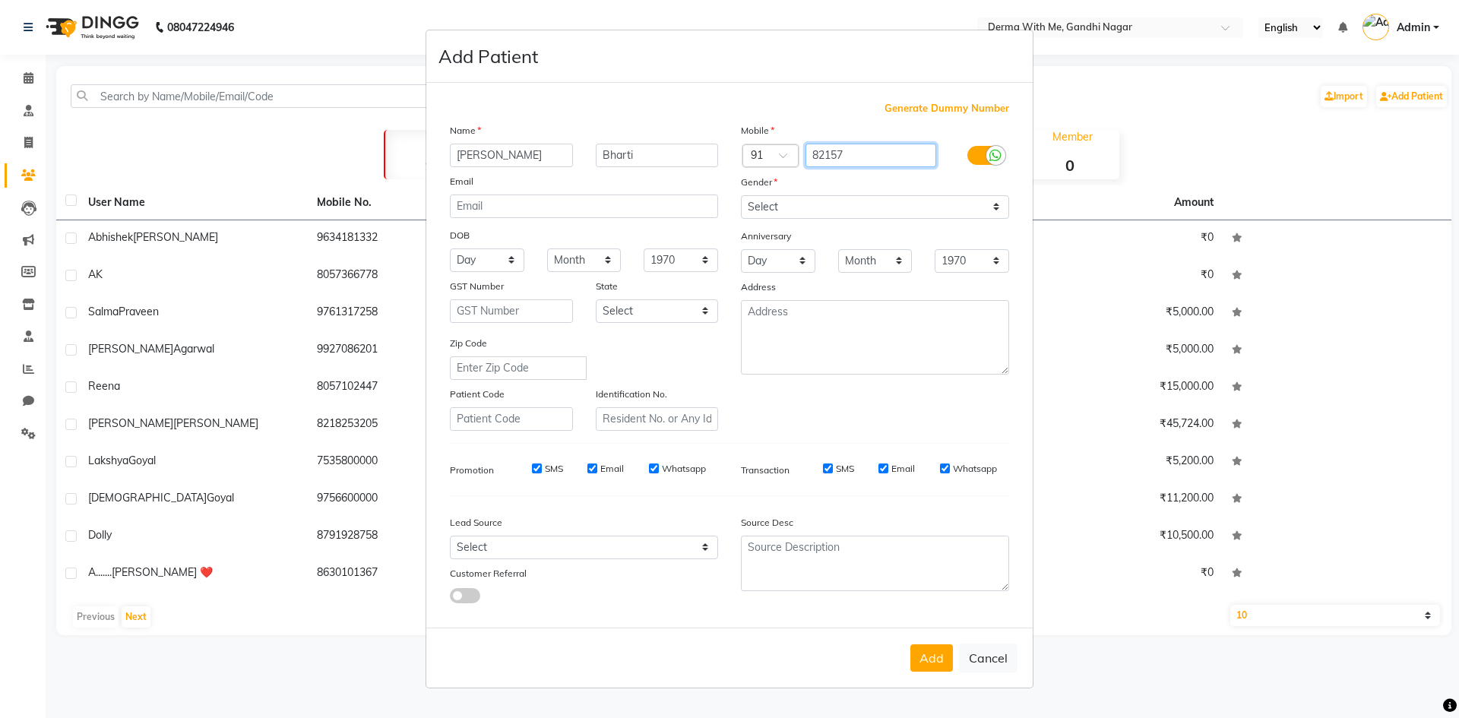
click at [800, 156] on div "Country Code × 91 82157" at bounding box center [874, 156] width 291 height 24
type input "8218573570"
click at [927, 656] on button "Add" at bounding box center [931, 657] width 43 height 27
select select
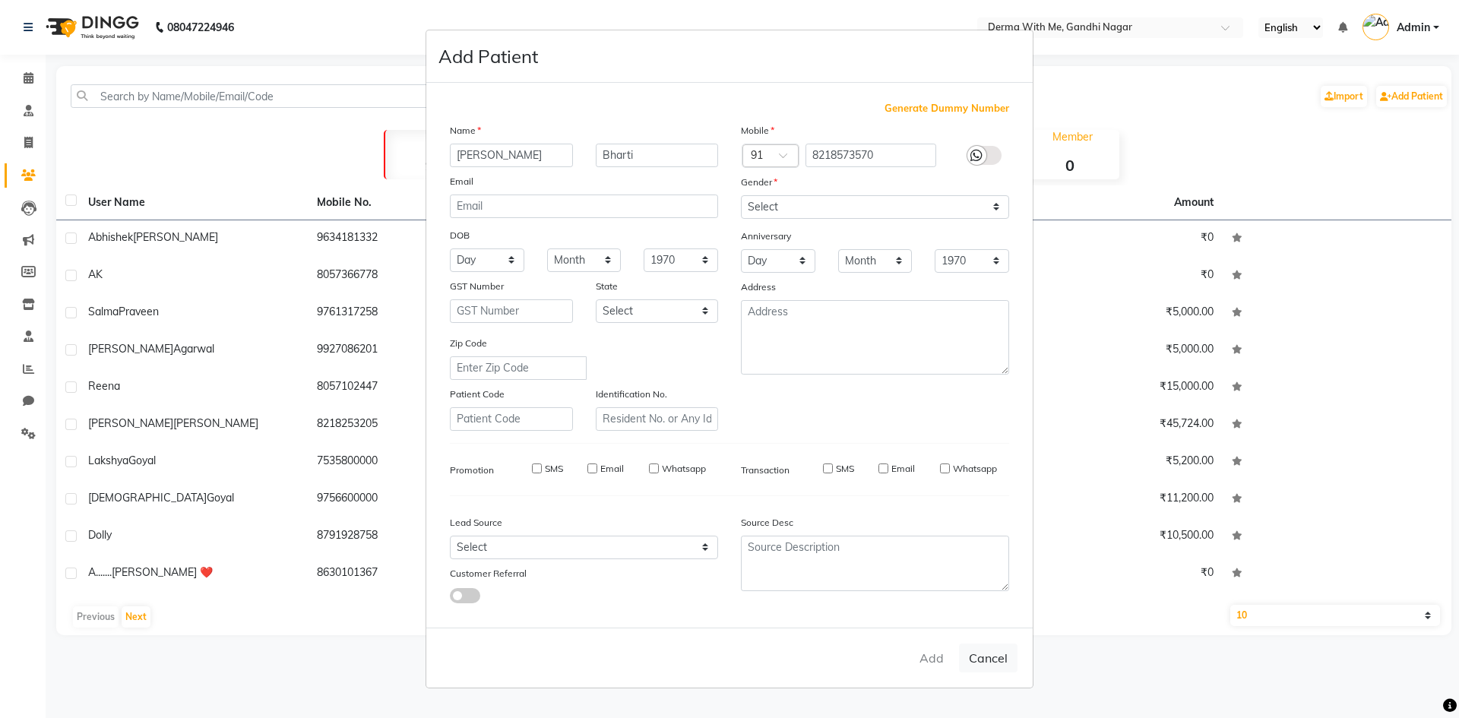
select select
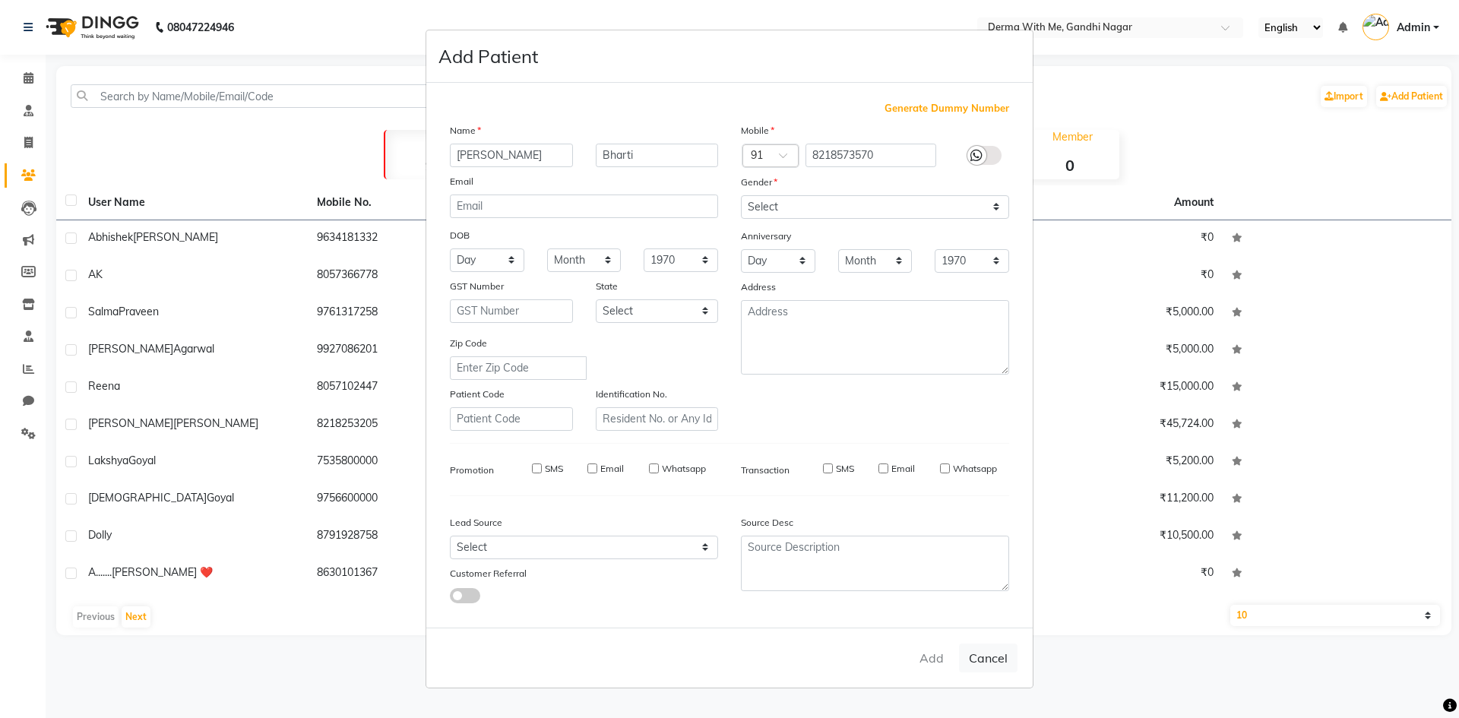
checkbox input "false"
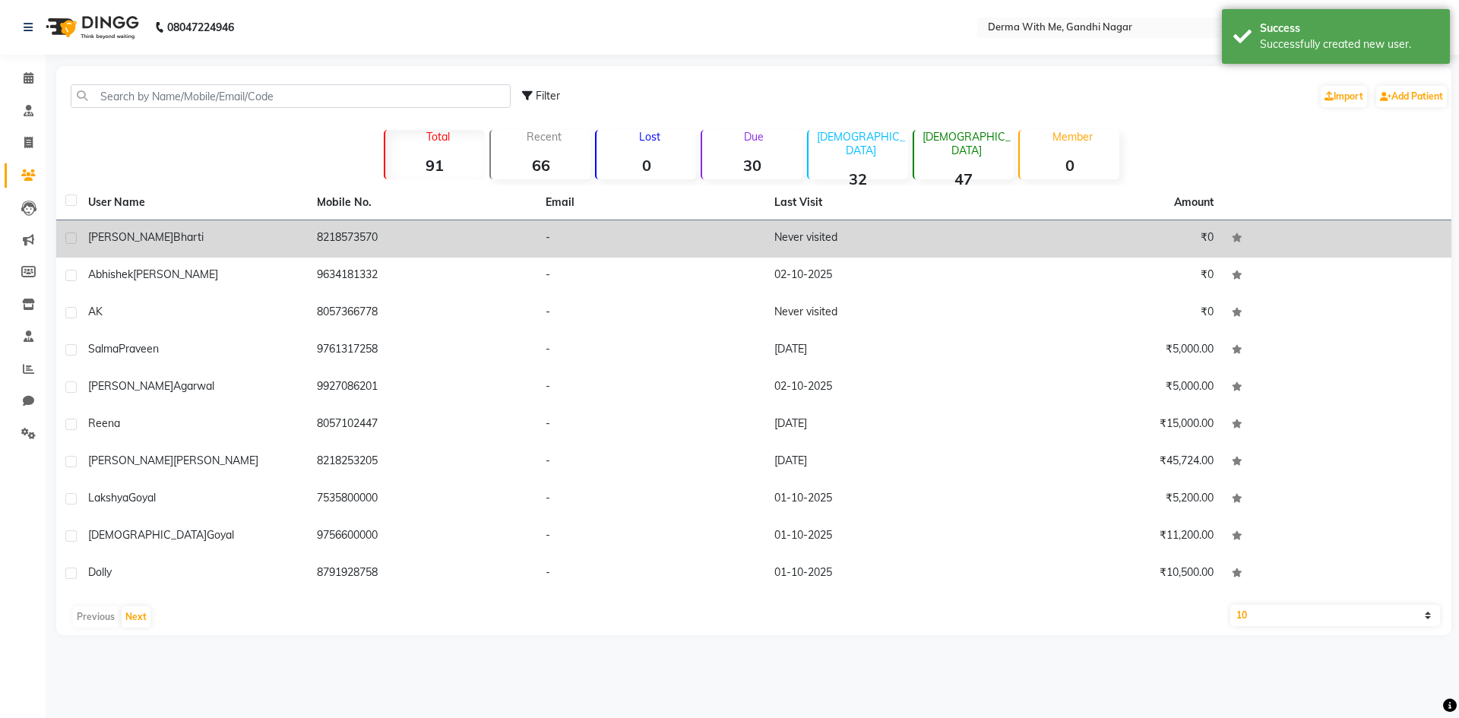
click at [397, 233] on td "8218573570" at bounding box center [422, 238] width 229 height 37
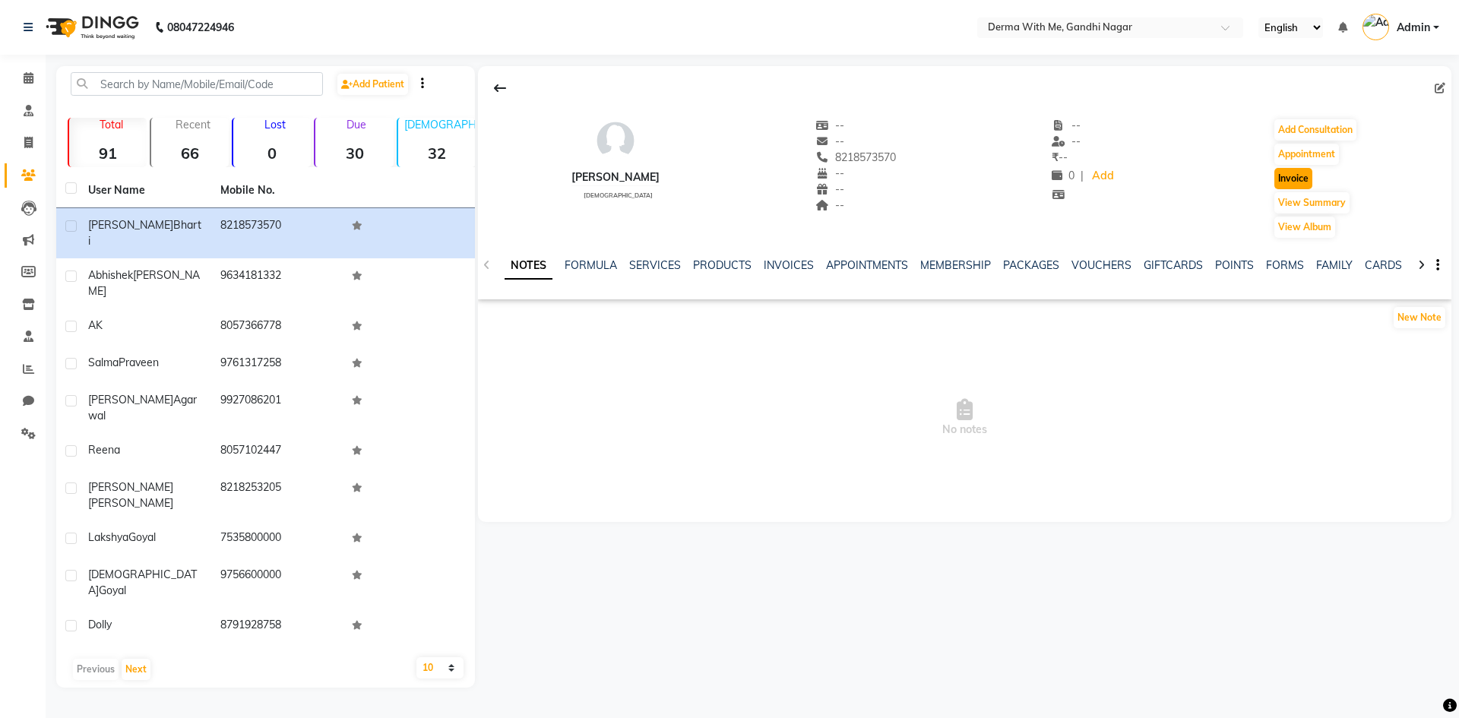
click at [1288, 184] on button "Invoice" at bounding box center [1293, 178] width 38 height 21
select select "service"
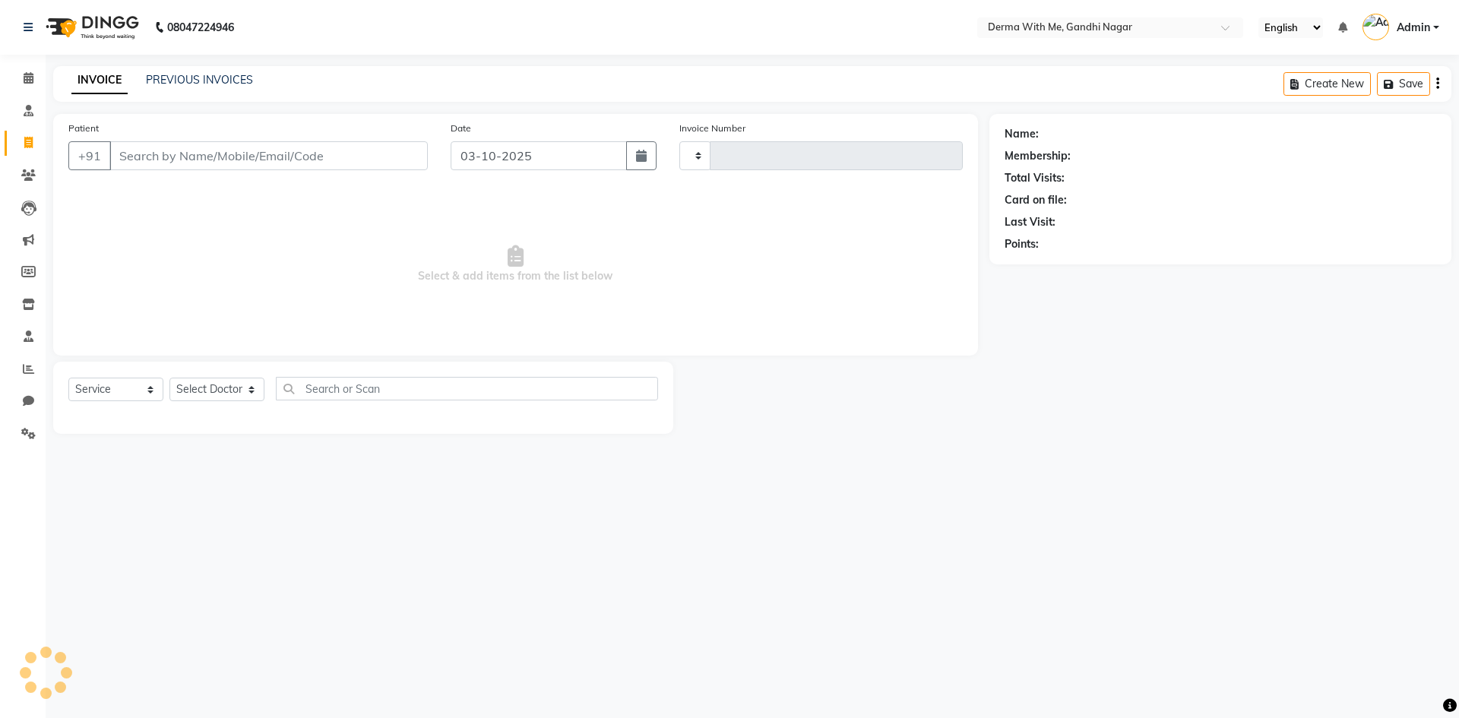
type input "0106"
select select "8404"
type input "8218573570"
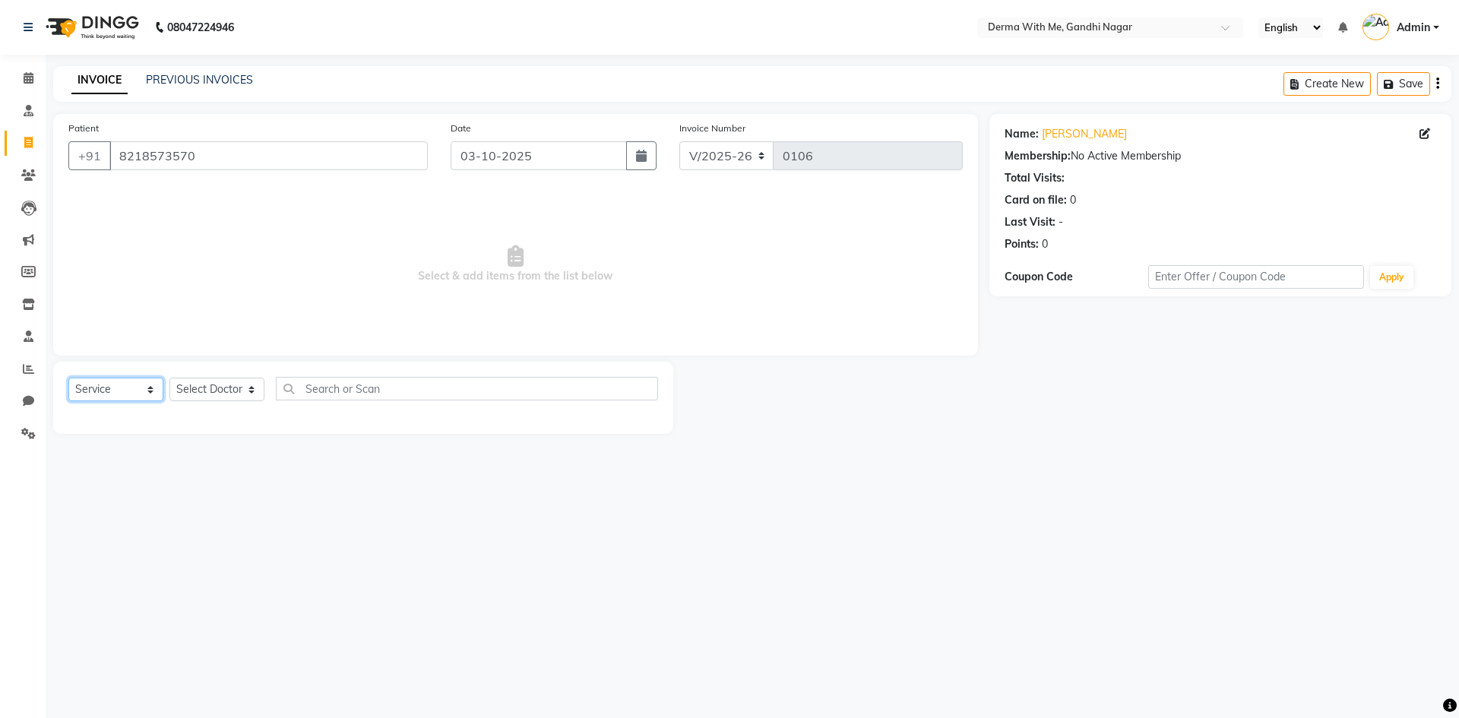
click at [119, 392] on select "Select Service Product Membership Package Voucher Prepaid Gift Card" at bounding box center [115, 390] width 95 height 24
select select "package"
click at [68, 378] on select "Select Service Product Membership Package Voucher Prepaid Gift Card" at bounding box center [115, 390] width 95 height 24
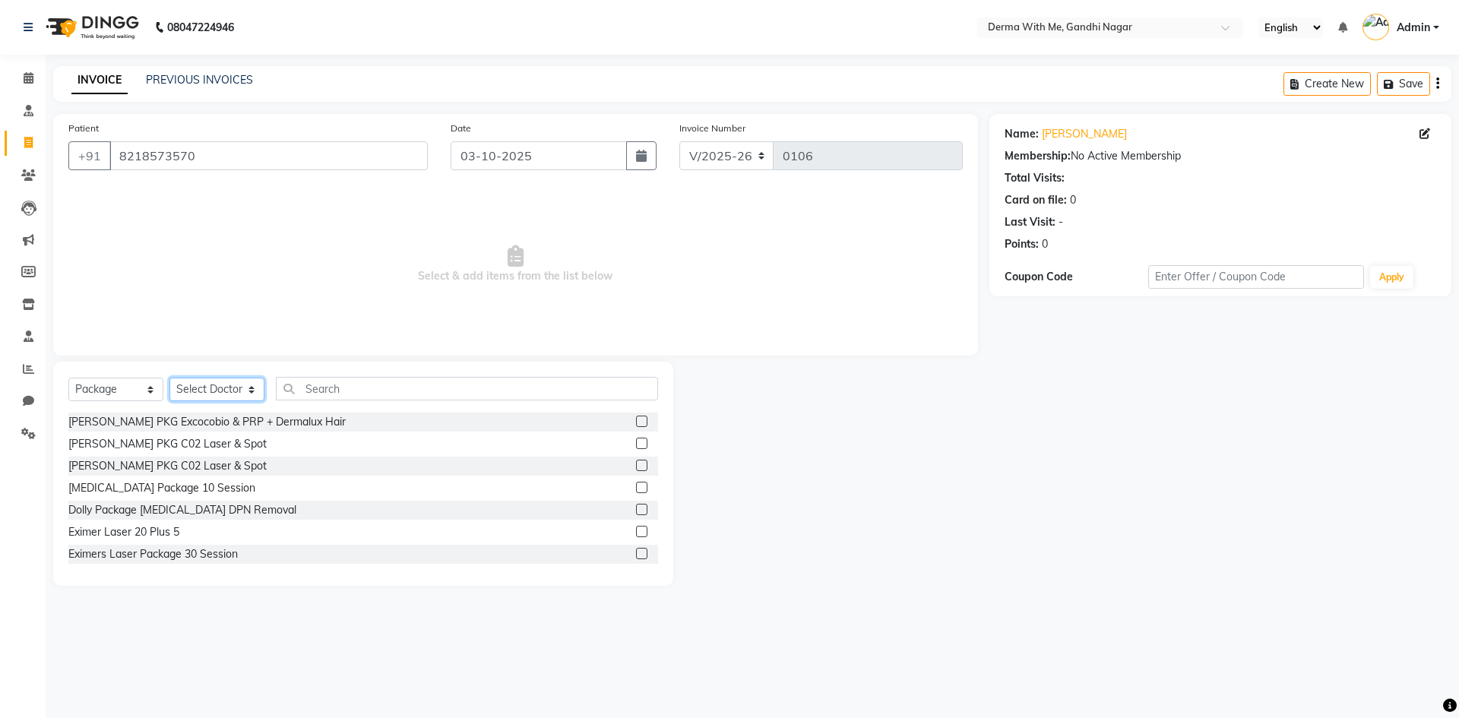
click at [201, 386] on select "Select Doctor [PERSON_NAME] Manager Recipient [PERSON_NAME]" at bounding box center [216, 390] width 95 height 24
select select "91539"
click at [169, 378] on select "Select Doctor [PERSON_NAME] Manager Recipient [PERSON_NAME]" at bounding box center [216, 390] width 95 height 24
click at [636, 442] on label at bounding box center [641, 443] width 11 height 11
click at [636, 442] on input "checkbox" at bounding box center [641, 444] width 10 height 10
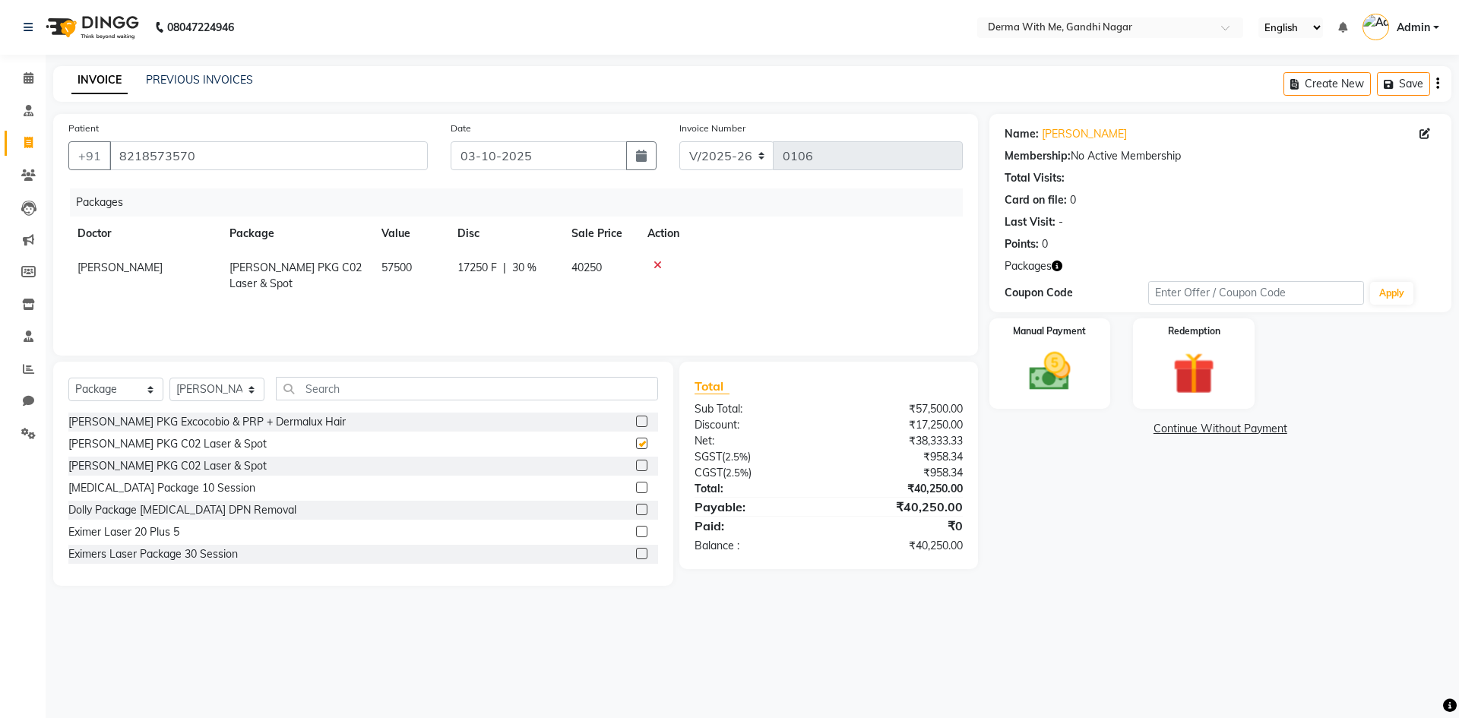
checkbox input "false"
click at [1067, 366] on img at bounding box center [1049, 371] width 71 height 50
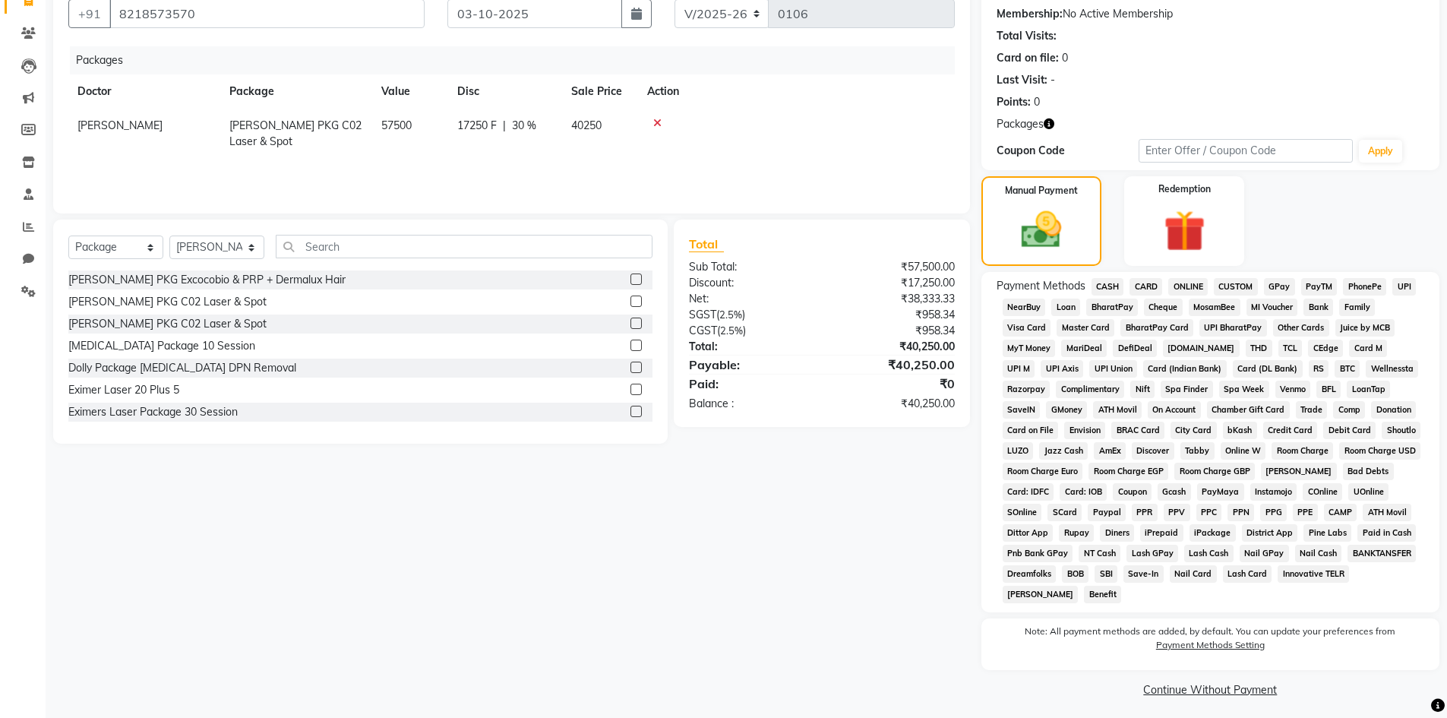
scroll to position [148, 0]
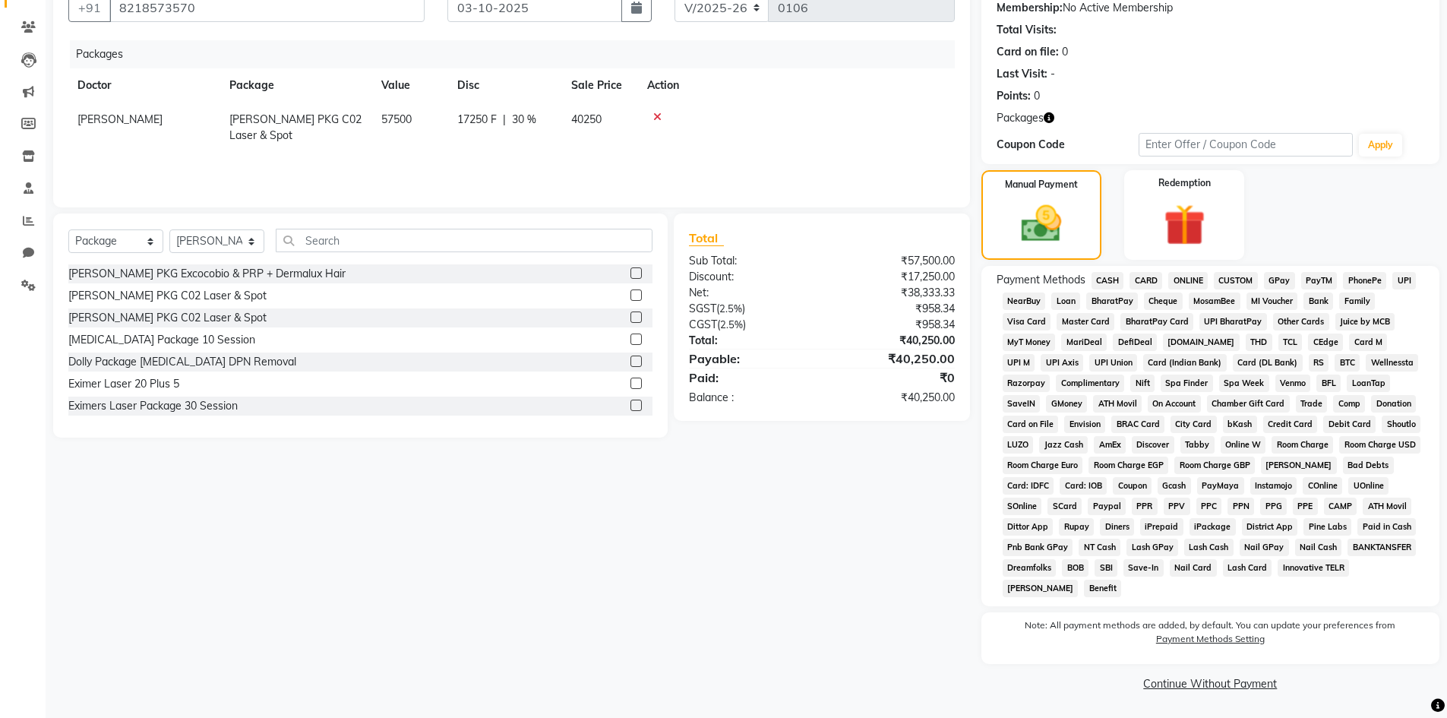
click at [1409, 279] on span "UPI" at bounding box center [1405, 280] width 24 height 17
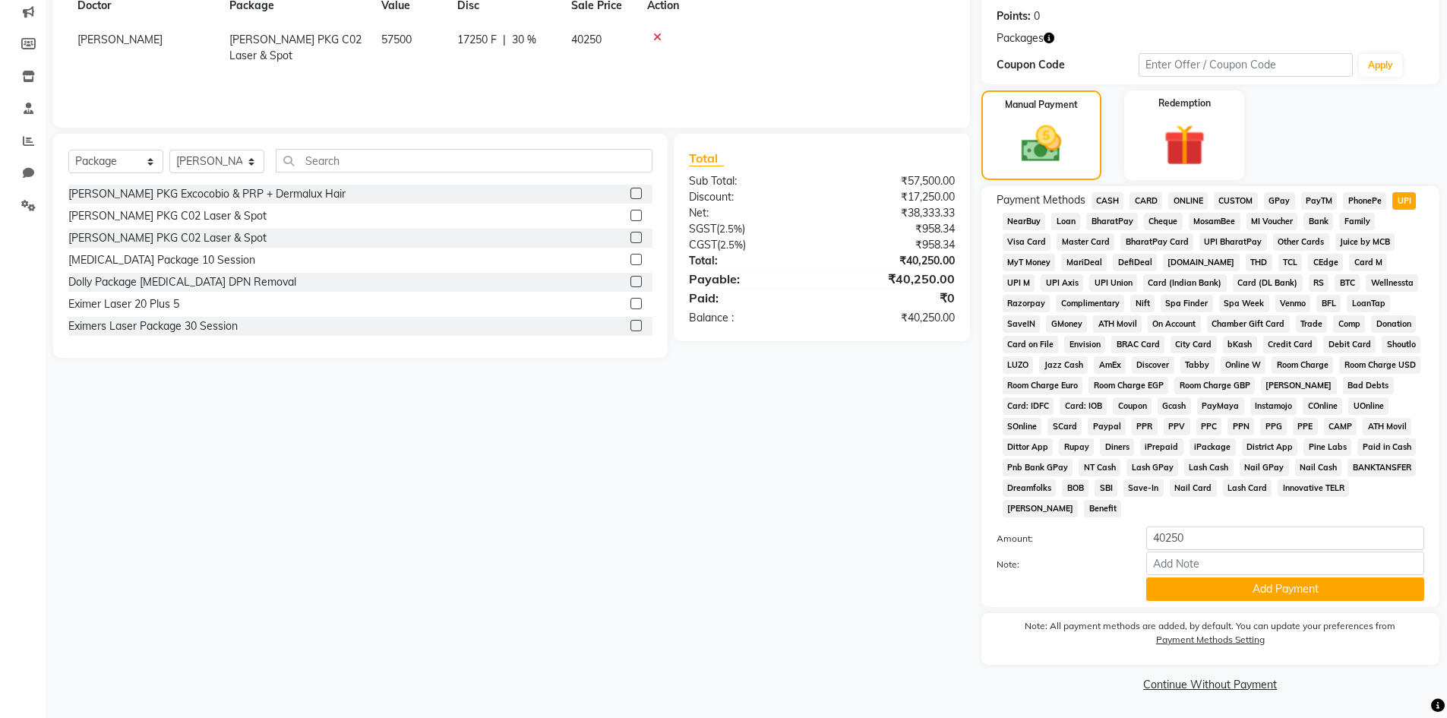
scroll to position [229, 0]
drag, startPoint x: 1211, startPoint y: 536, endPoint x: 1094, endPoint y: 543, distance: 117.2
click at [1095, 543] on div "Amount: 40250" at bounding box center [1210, 539] width 450 height 26
click at [954, 572] on div "Patient [PHONE_NUMBER] Date [DATE] Invoice Number V/2025 V/[PHONE_NUMBER] Packa…" at bounding box center [512, 290] width 940 height 810
click at [1209, 536] on input "number" at bounding box center [1285, 538] width 278 height 24
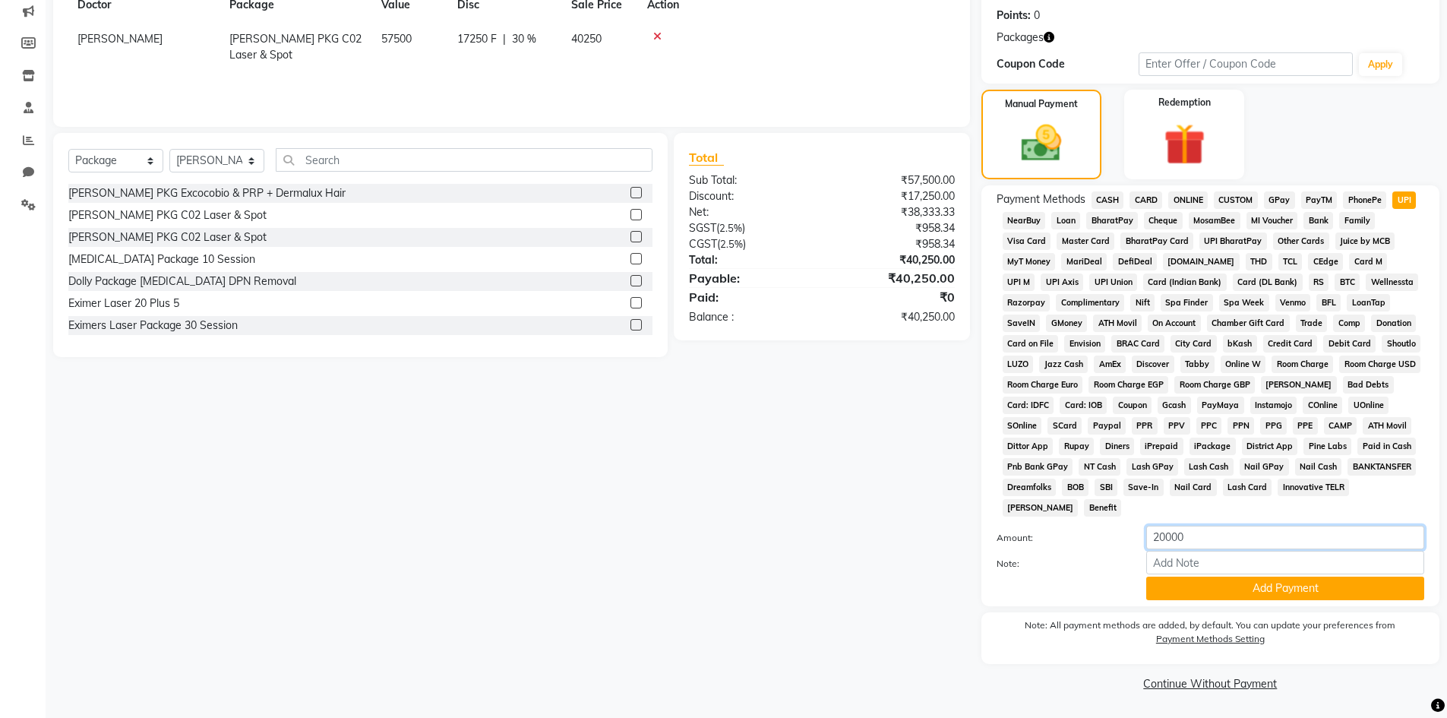
type input "20000"
click at [1097, 544] on label "Amount:" at bounding box center [1060, 538] width 150 height 14
click at [1244, 588] on button "Add Payment" at bounding box center [1285, 589] width 278 height 24
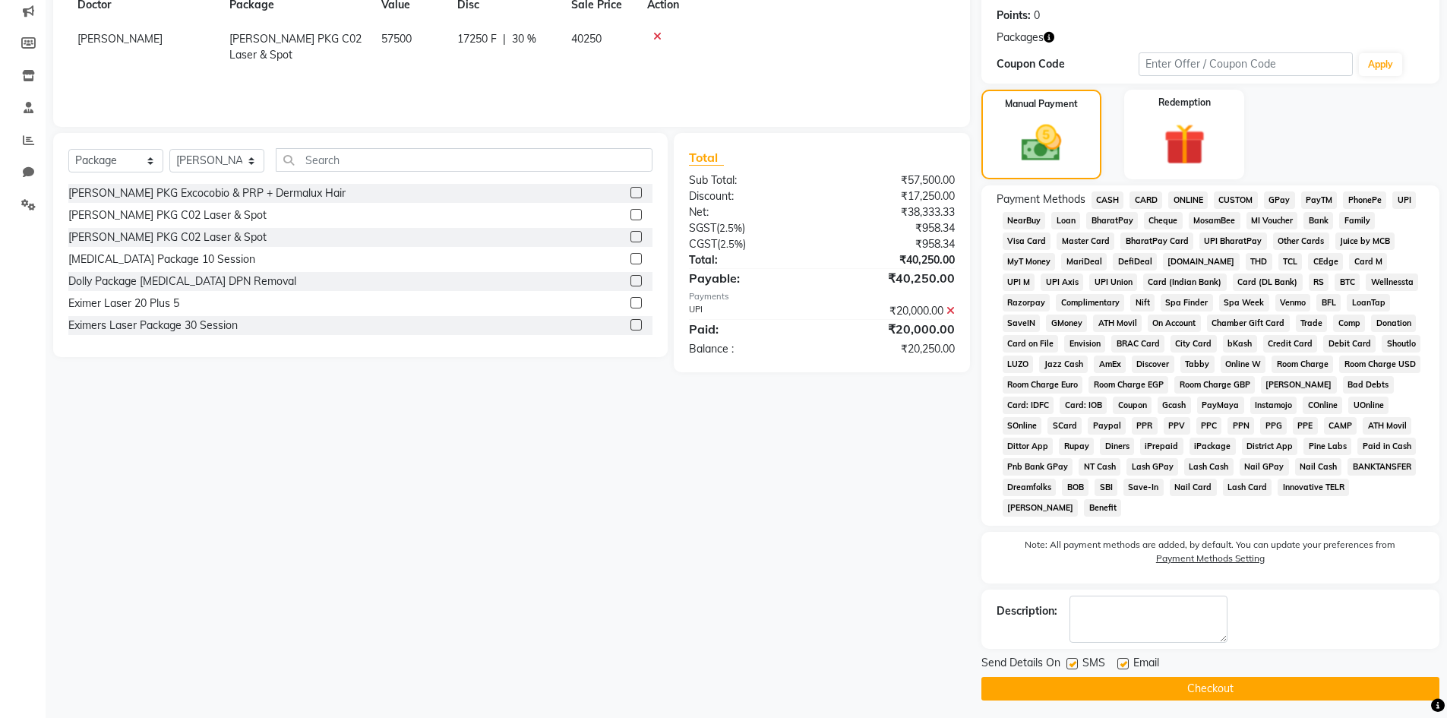
click at [1075, 663] on label at bounding box center [1072, 663] width 11 height 11
click at [1075, 663] on input "checkbox" at bounding box center [1072, 664] width 10 height 10
checkbox input "false"
click at [1127, 663] on label at bounding box center [1122, 663] width 11 height 11
click at [1127, 663] on input "checkbox" at bounding box center [1122, 664] width 10 height 10
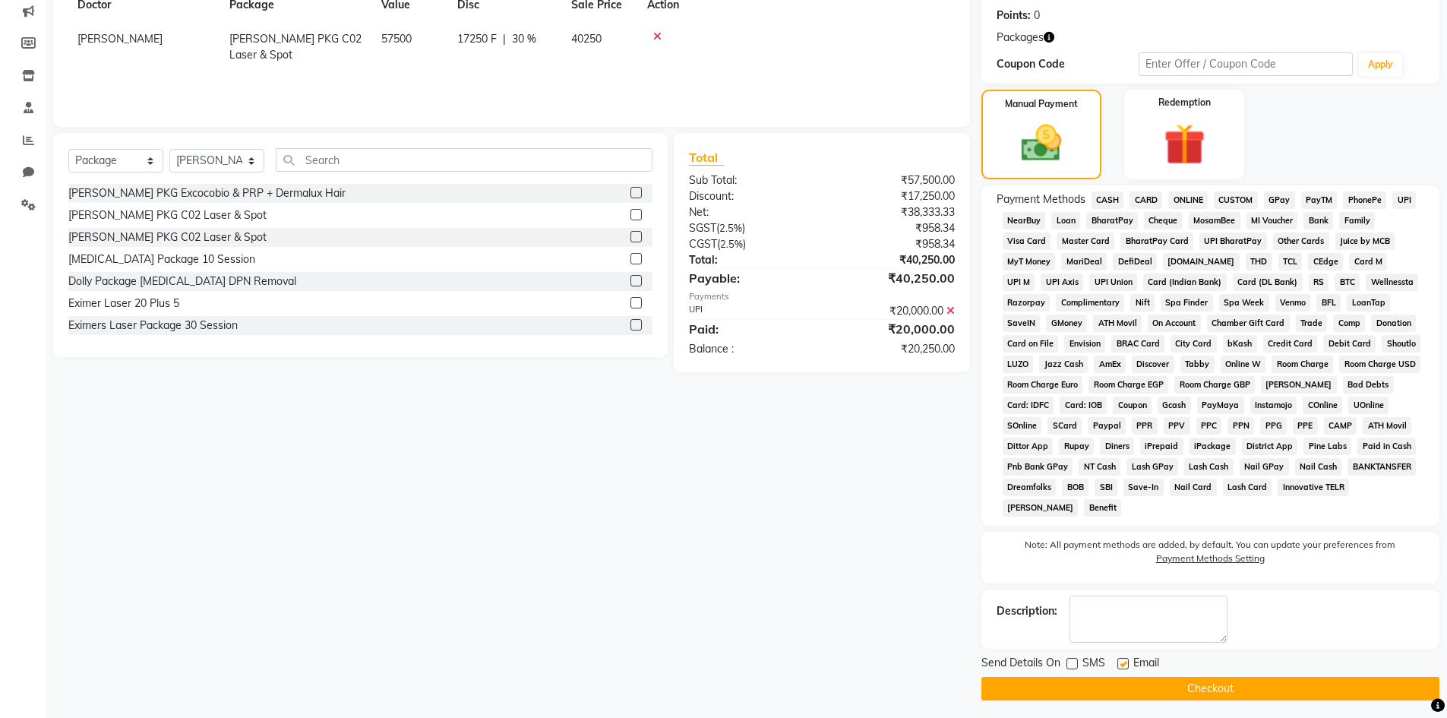
checkbox input "false"
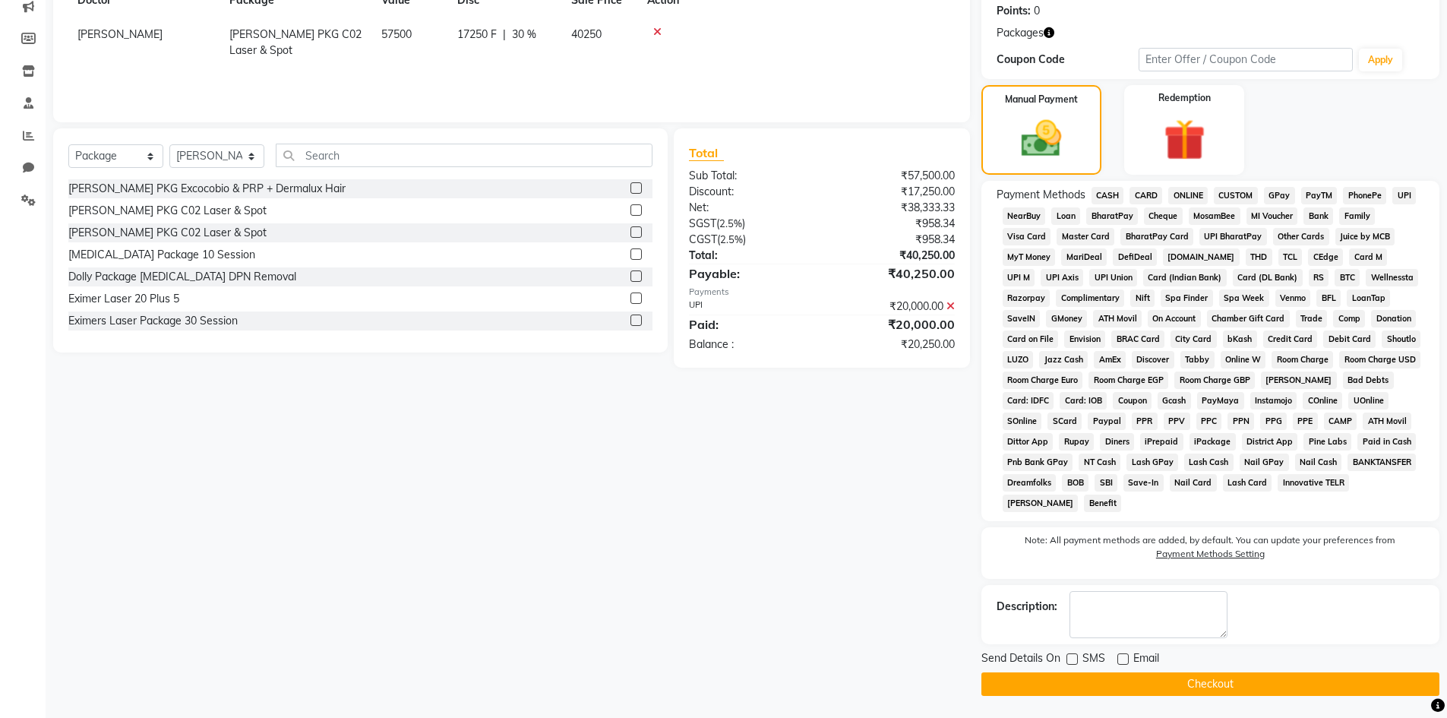
scroll to position [234, 0]
click at [1181, 686] on button "Checkout" at bounding box center [1211, 684] width 458 height 24
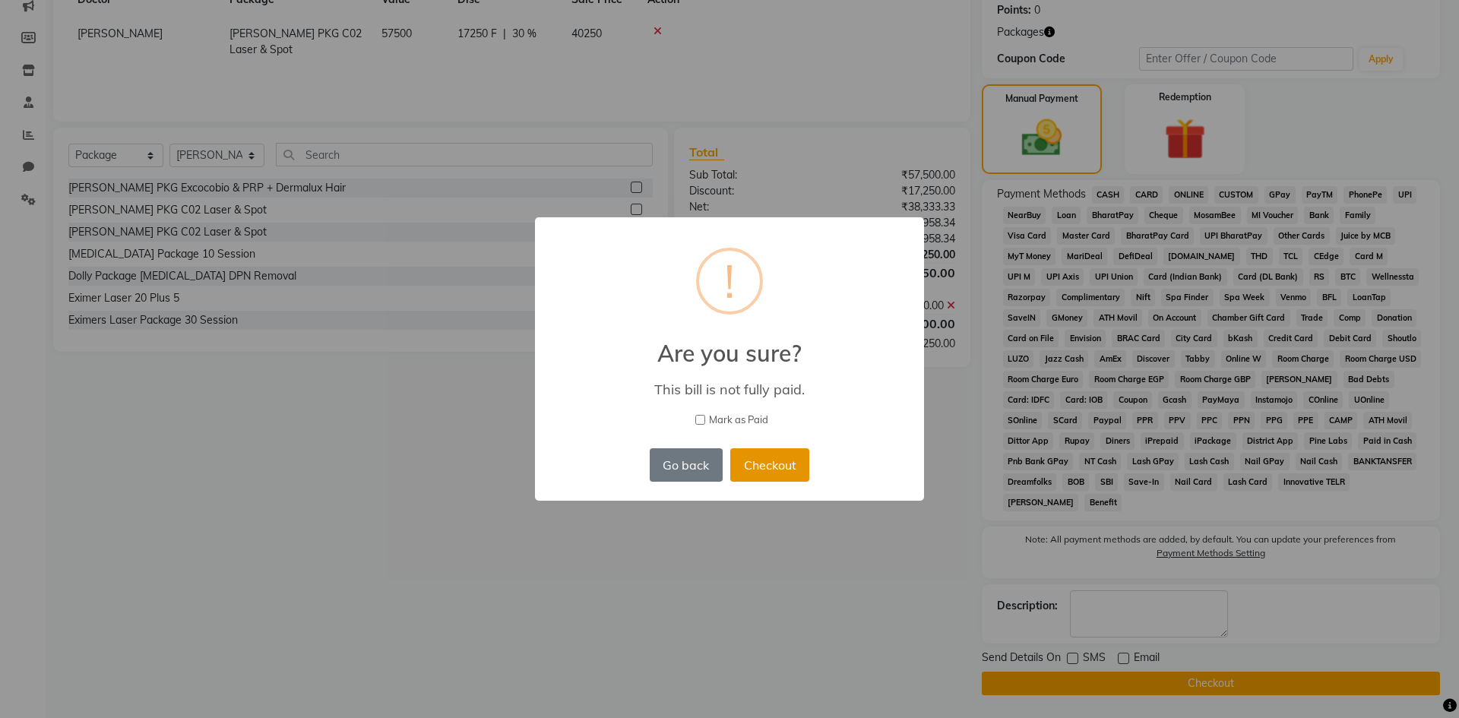
click at [754, 464] on button "Checkout" at bounding box center [769, 464] width 79 height 33
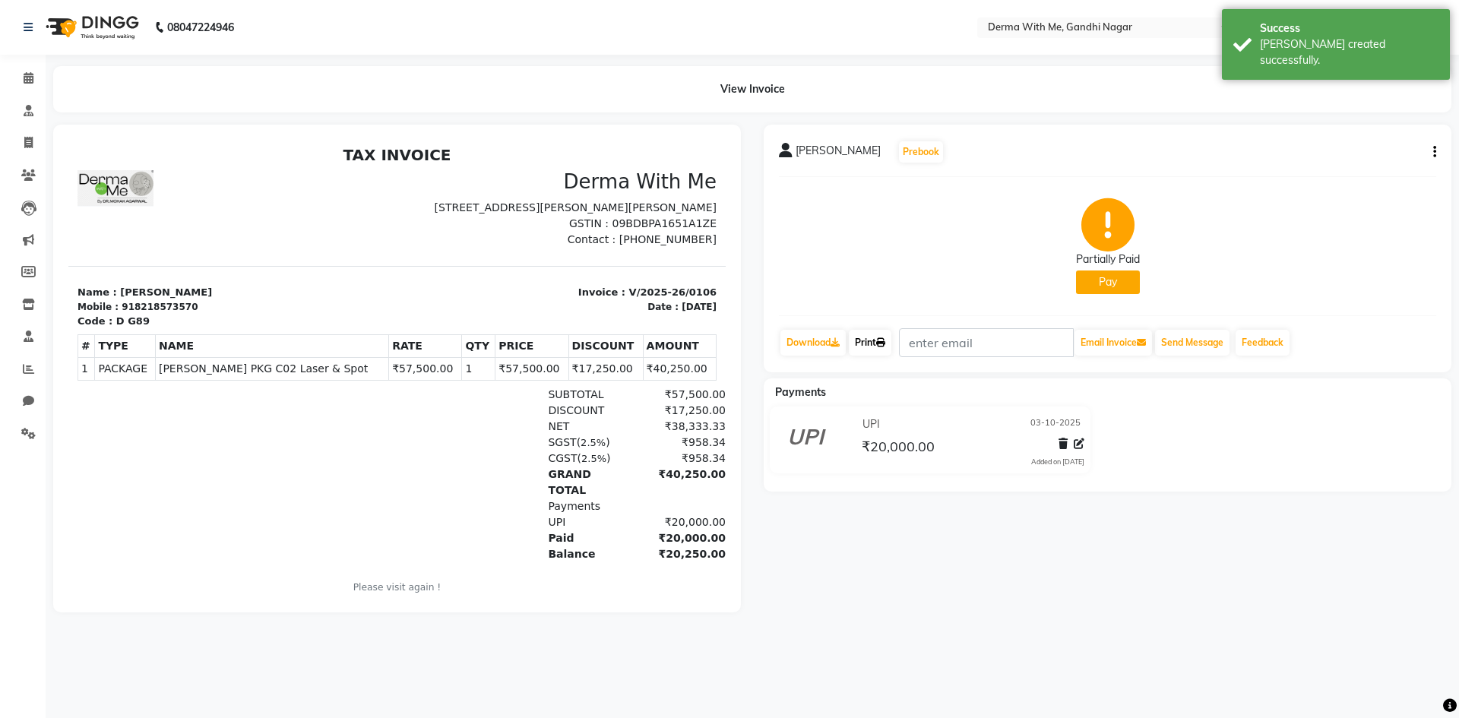
click at [867, 343] on link "Print" at bounding box center [870, 343] width 43 height 26
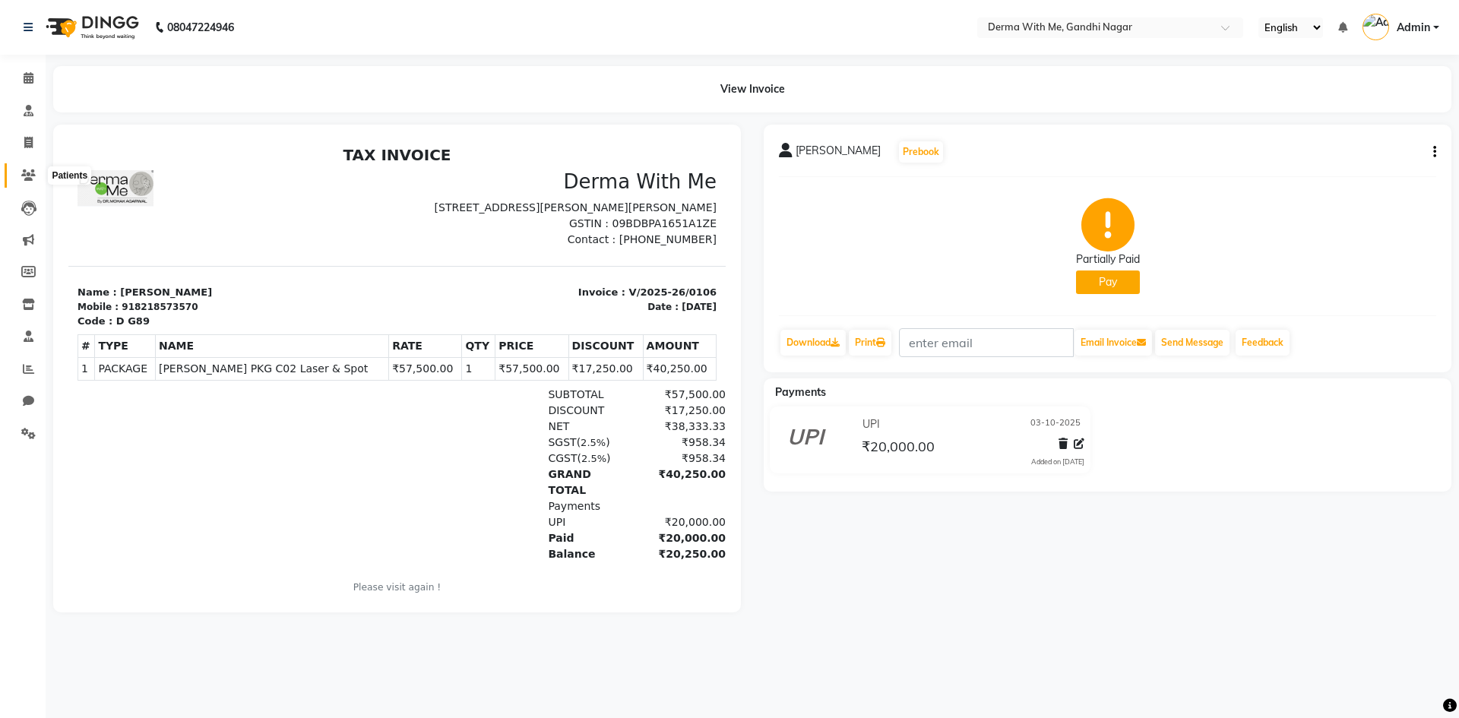
click at [34, 180] on icon at bounding box center [28, 174] width 14 height 11
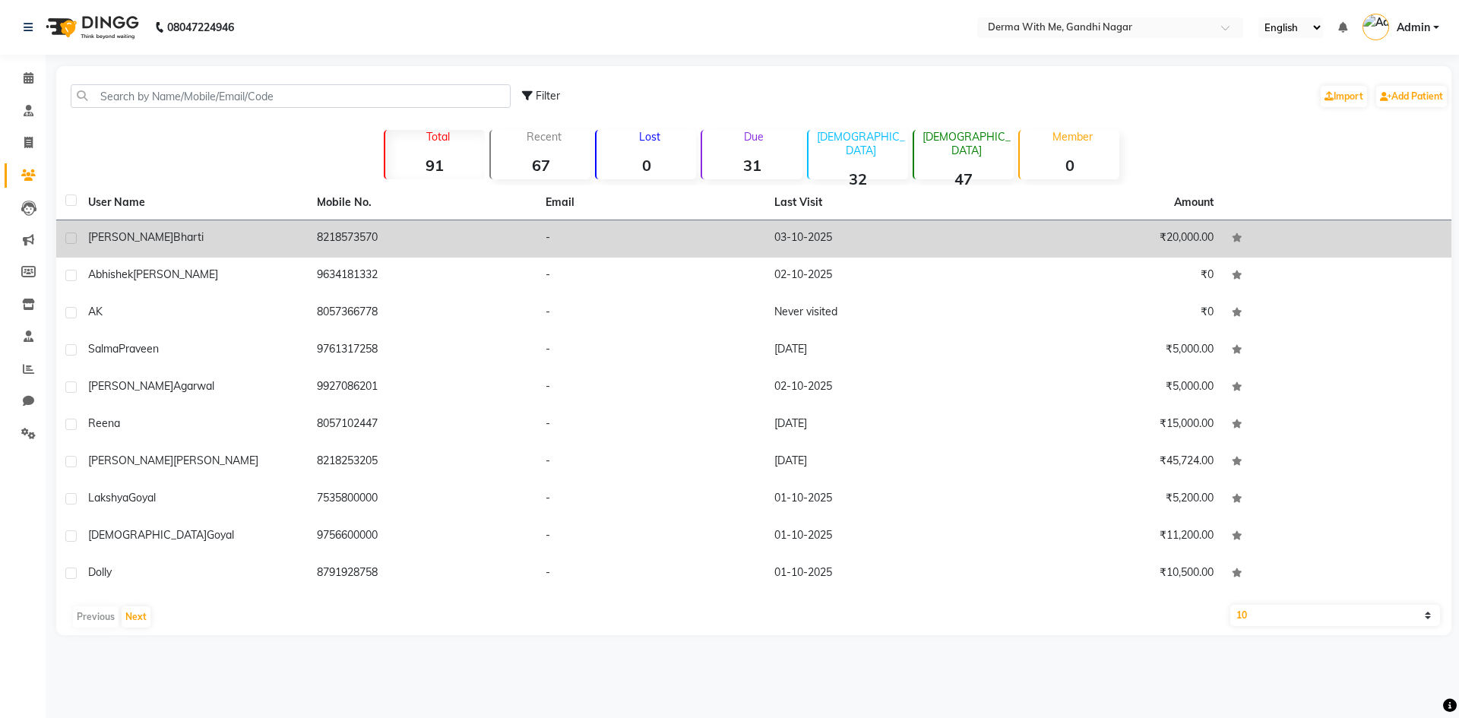
click at [305, 233] on td "[PERSON_NAME]" at bounding box center [193, 238] width 229 height 37
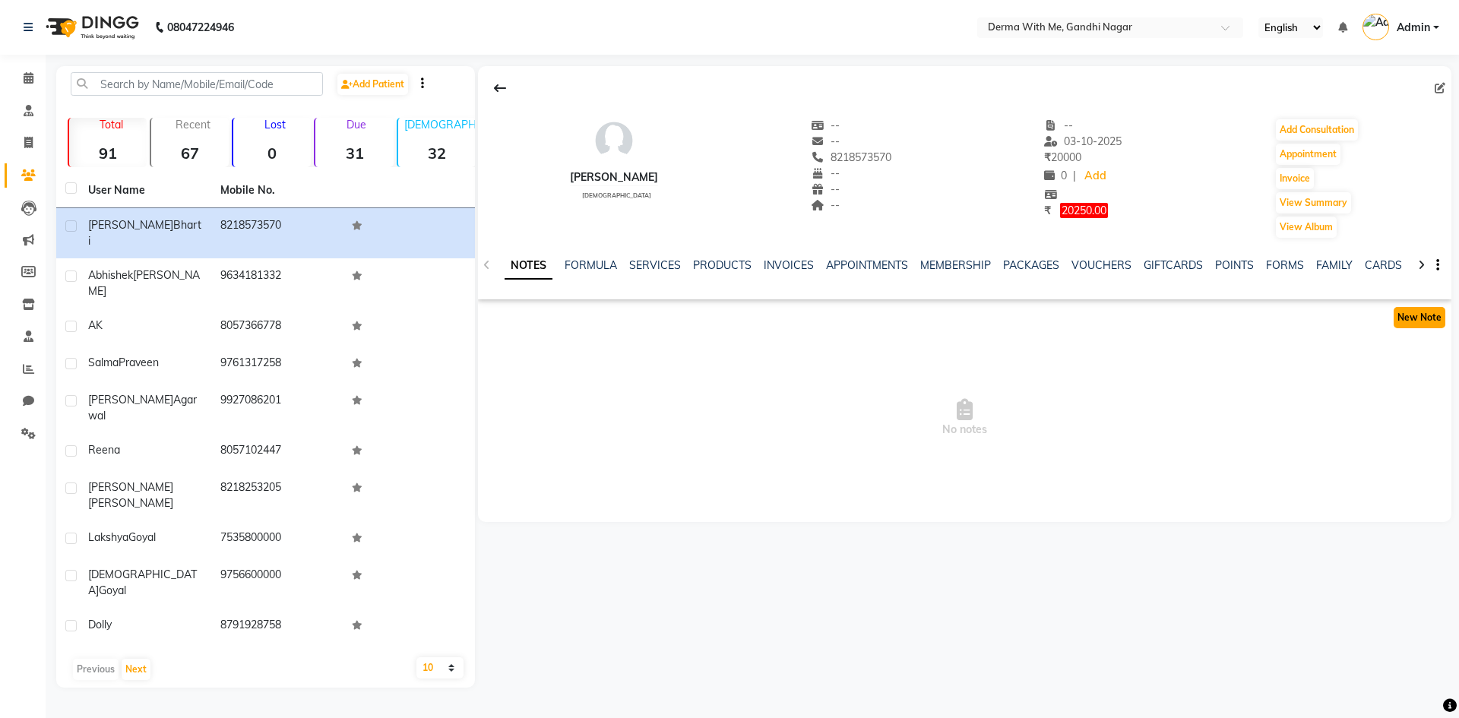
click at [1425, 312] on button "New Note" at bounding box center [1419, 317] width 52 height 21
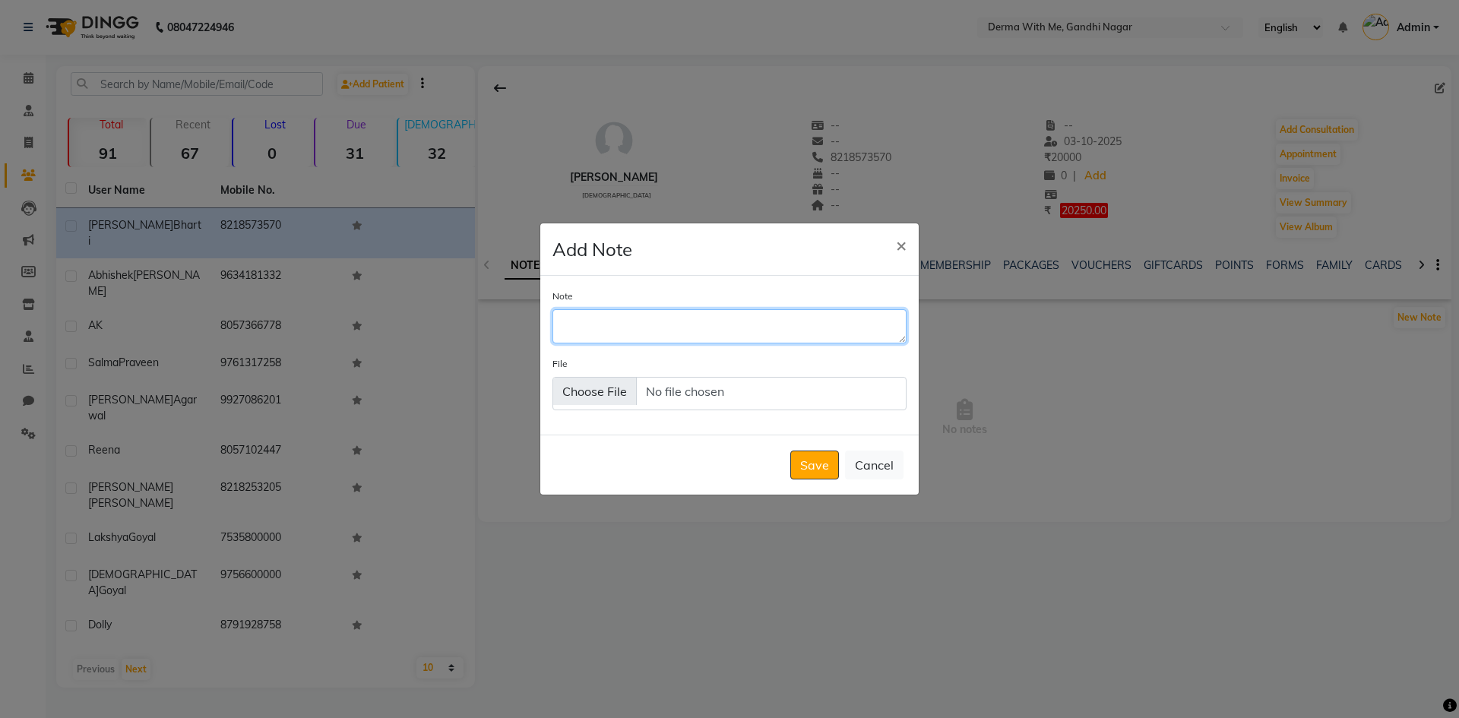
click at [713, 336] on textarea "Note" at bounding box center [729, 325] width 354 height 33
type textarea "[PERSON_NAME] Package Sheet"
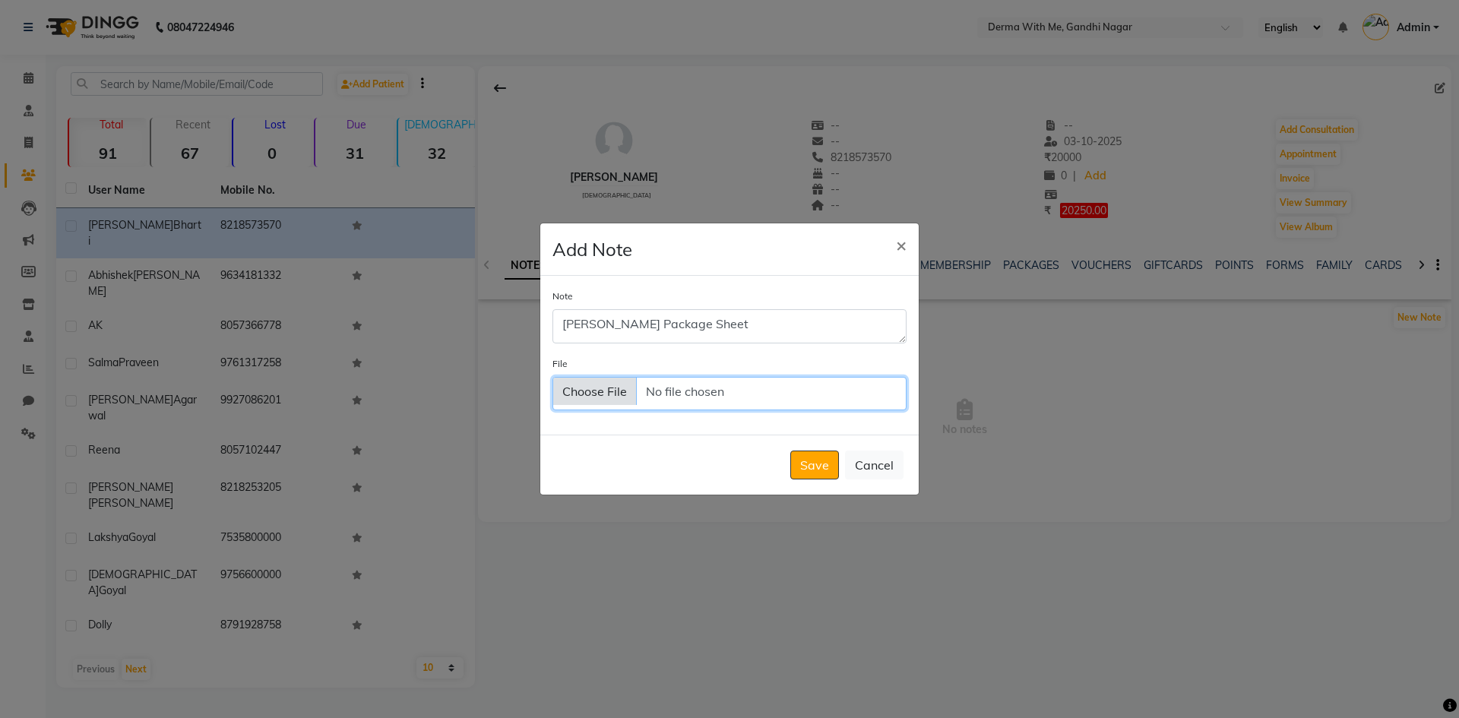
click at [604, 394] on input "File" at bounding box center [729, 393] width 354 height 33
type input "C:\fakepath\[PERSON_NAME].jpg"
click at [801, 468] on button "Save" at bounding box center [814, 464] width 49 height 29
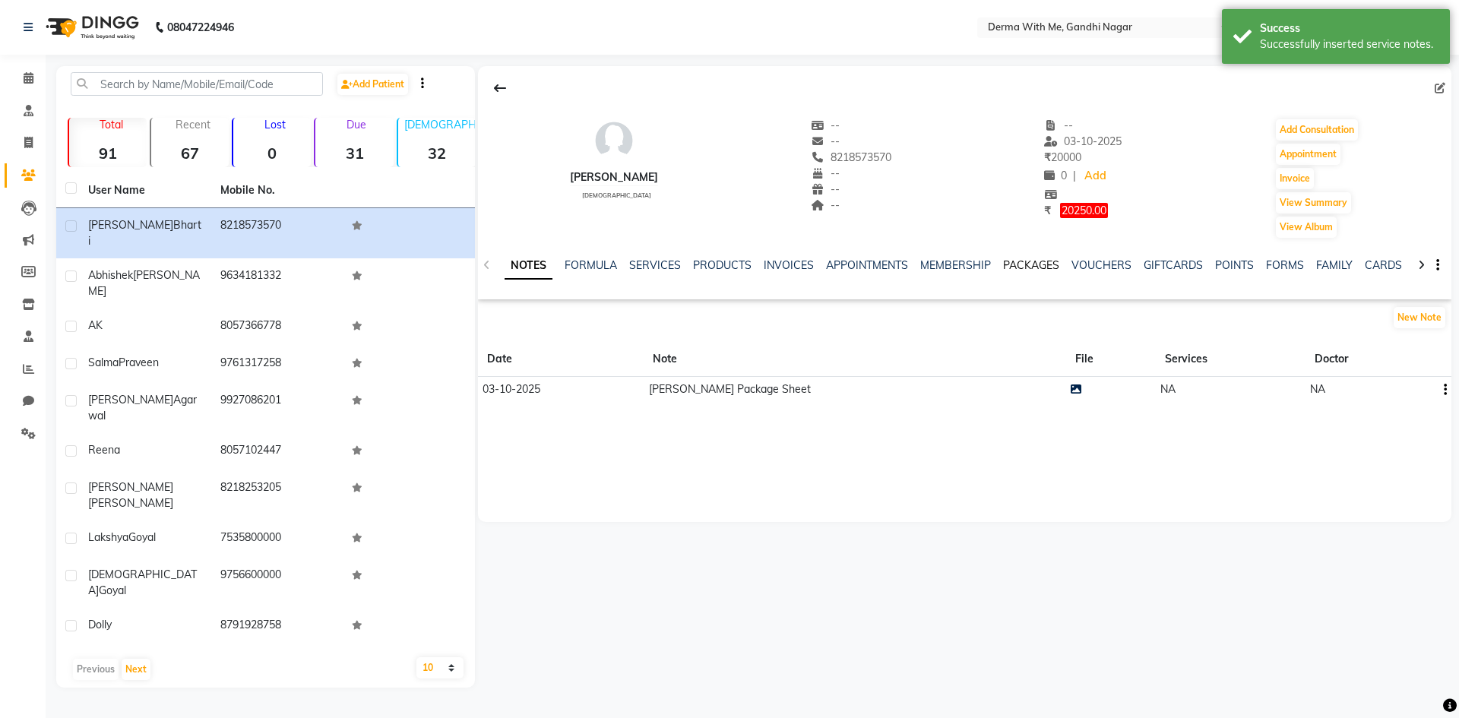
click at [1019, 263] on link "PACKAGES" at bounding box center [1031, 265] width 56 height 14
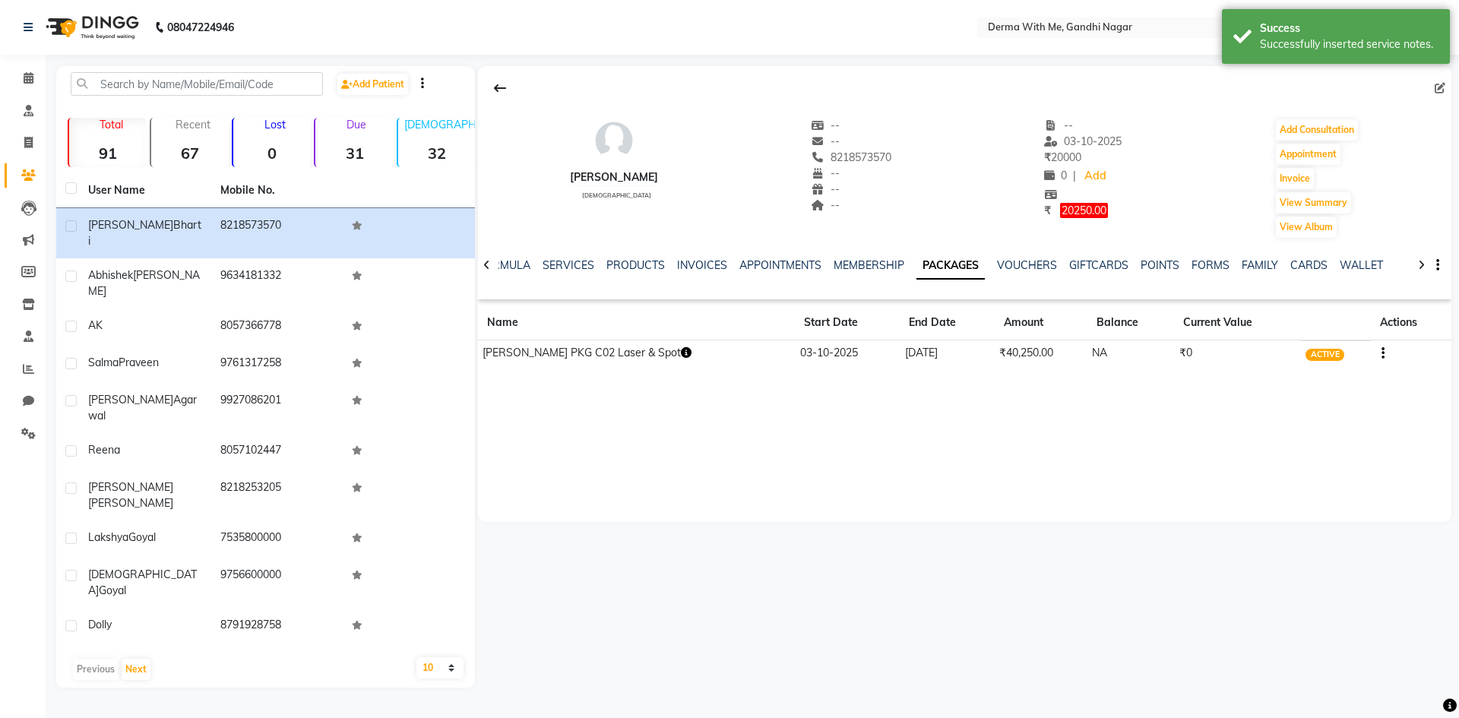
click at [681, 355] on icon "button" at bounding box center [686, 352] width 11 height 11
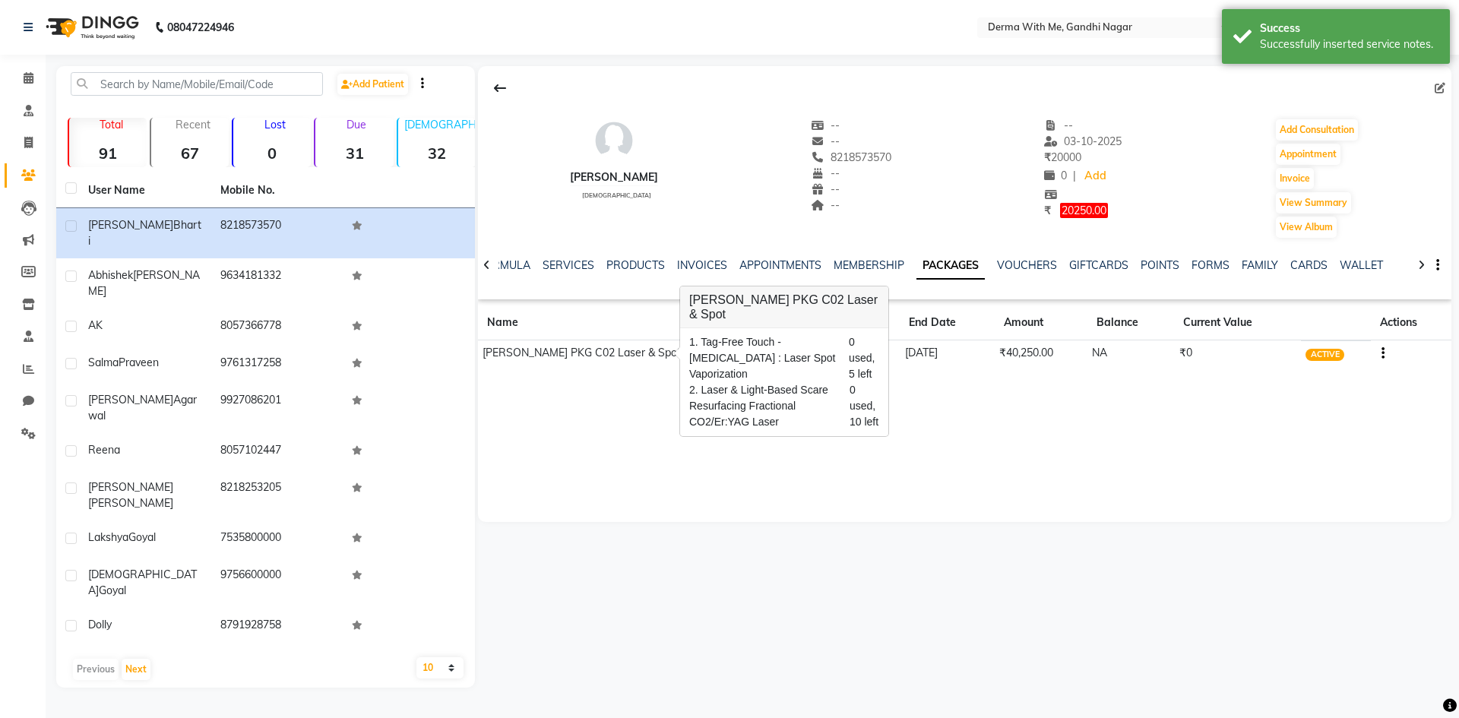
click at [599, 475] on div "[PERSON_NAME] [DEMOGRAPHIC_DATA] -- -- 8218573570 -- -- -- -- [DATE] ₹ 20000 0 …" at bounding box center [964, 294] width 973 height 456
